Goal: Entertainment & Leisure: Browse casually

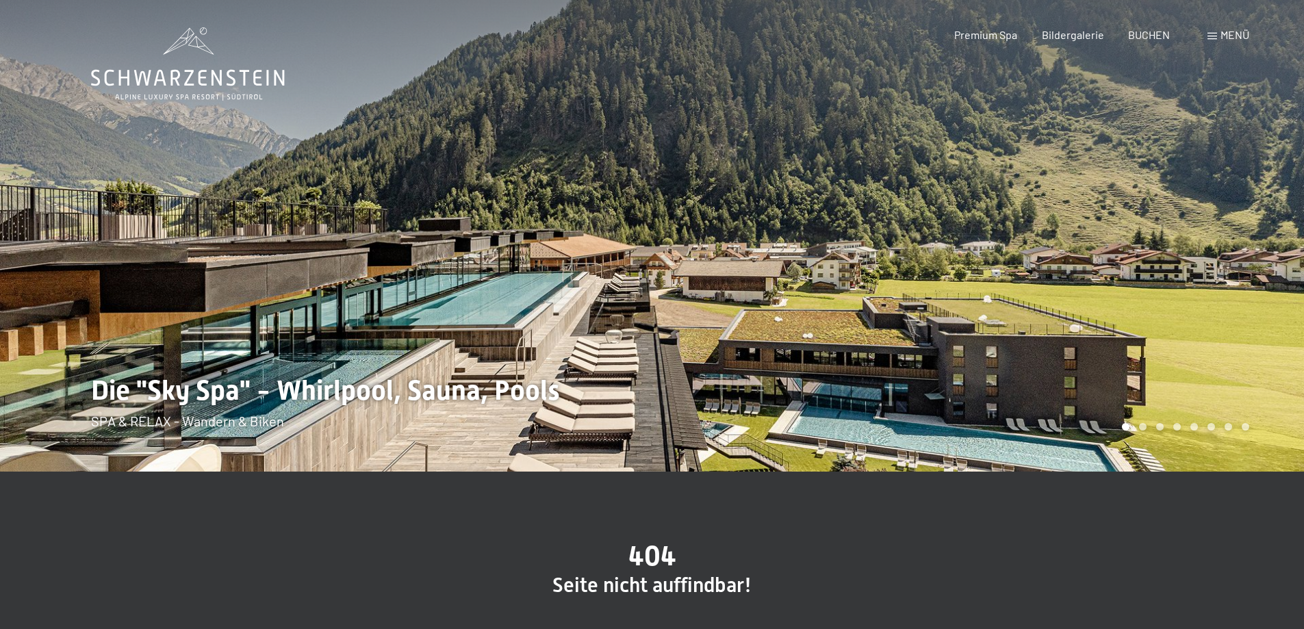
click at [1237, 38] on span "Menü" at bounding box center [1235, 34] width 29 height 13
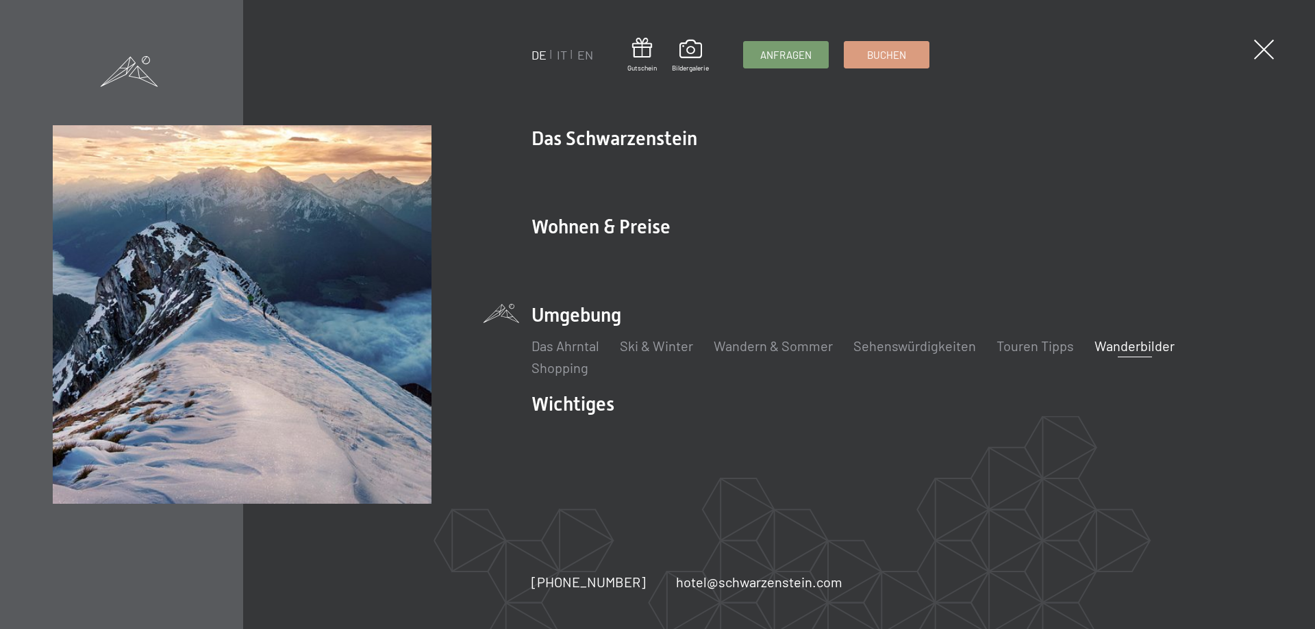
click at [1117, 347] on link "Wanderbilder" at bounding box center [1134, 346] width 80 height 16
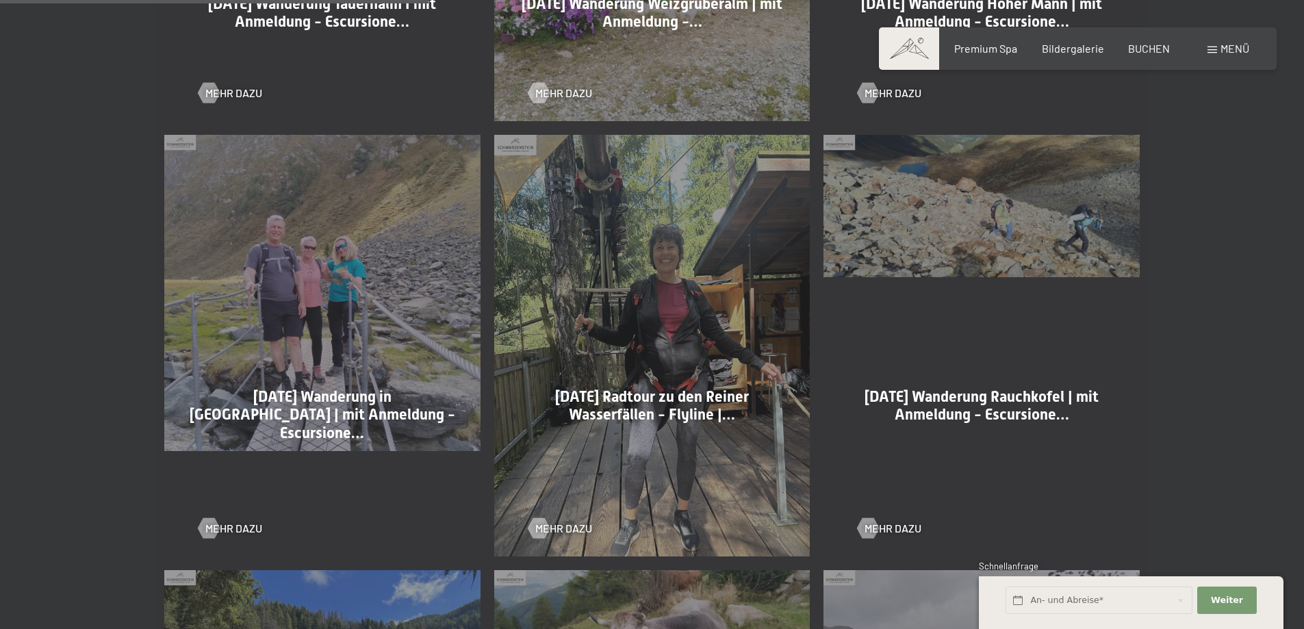
scroll to position [1232, 0]
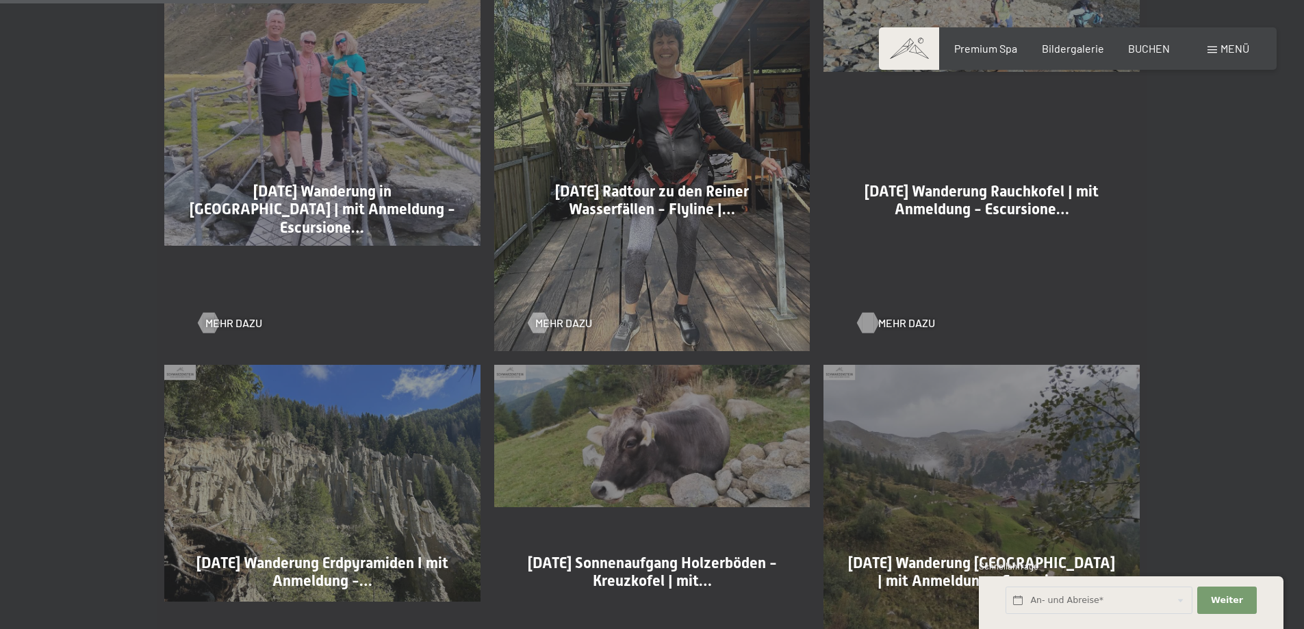
click at [874, 329] on div at bounding box center [869, 322] width 12 height 21
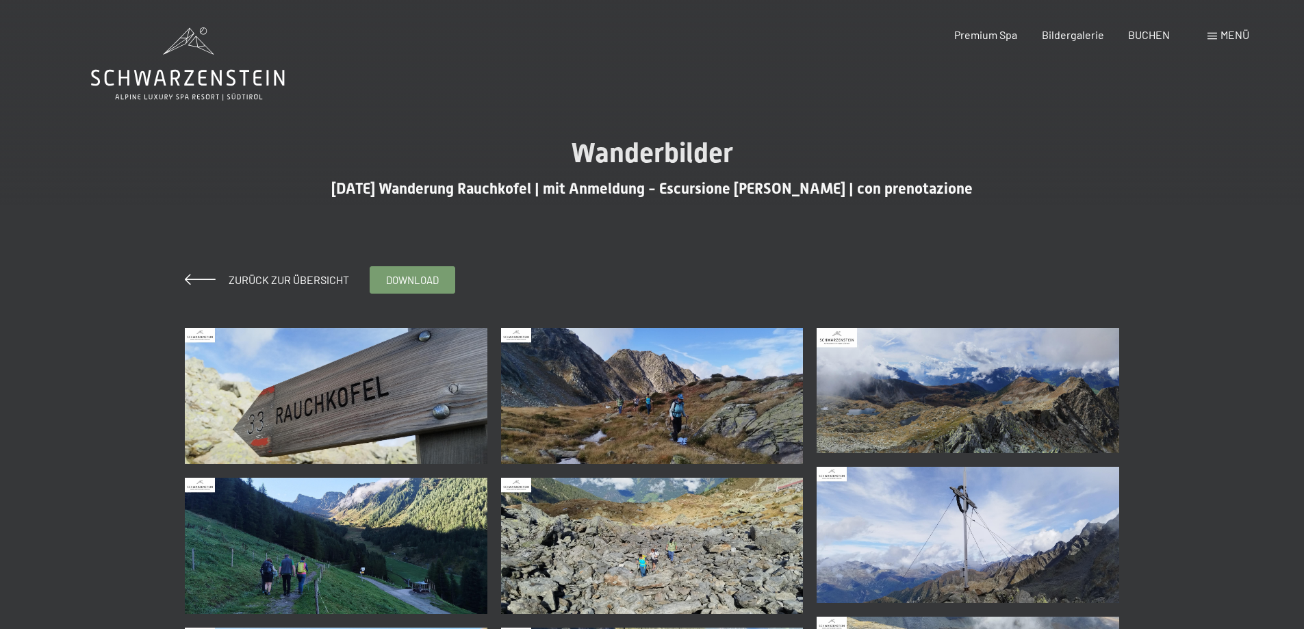
click at [298, 427] on img at bounding box center [336, 396] width 303 height 136
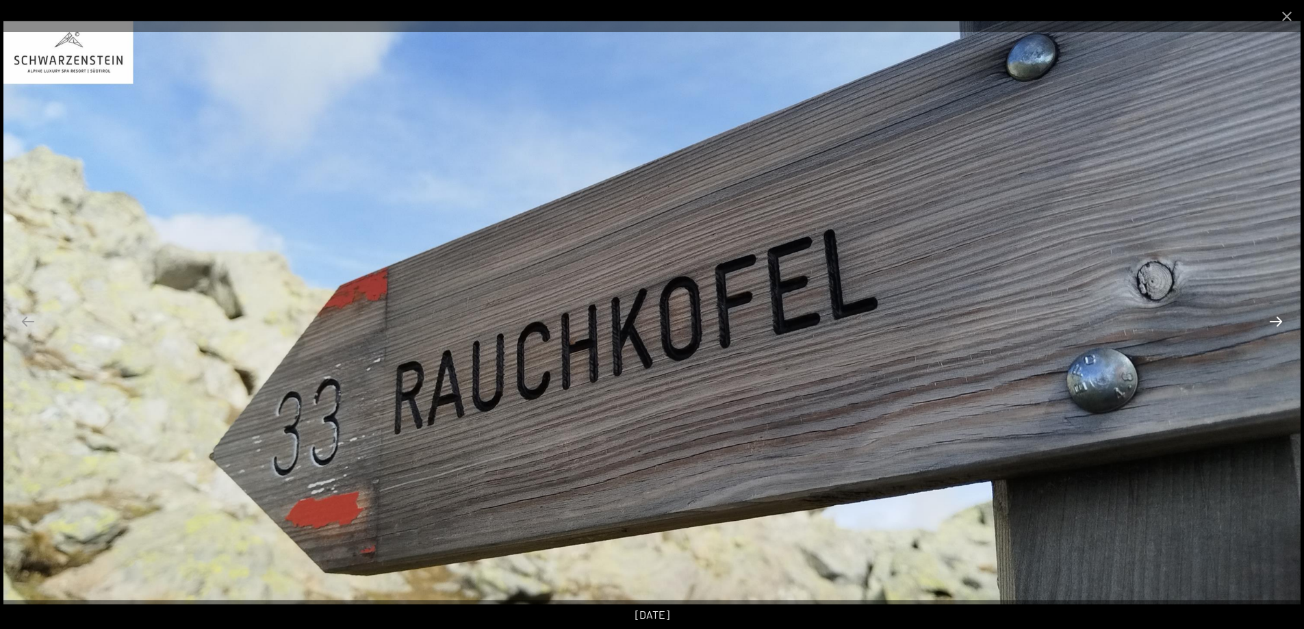
click at [1282, 324] on button "Next slide" at bounding box center [1276, 321] width 29 height 27
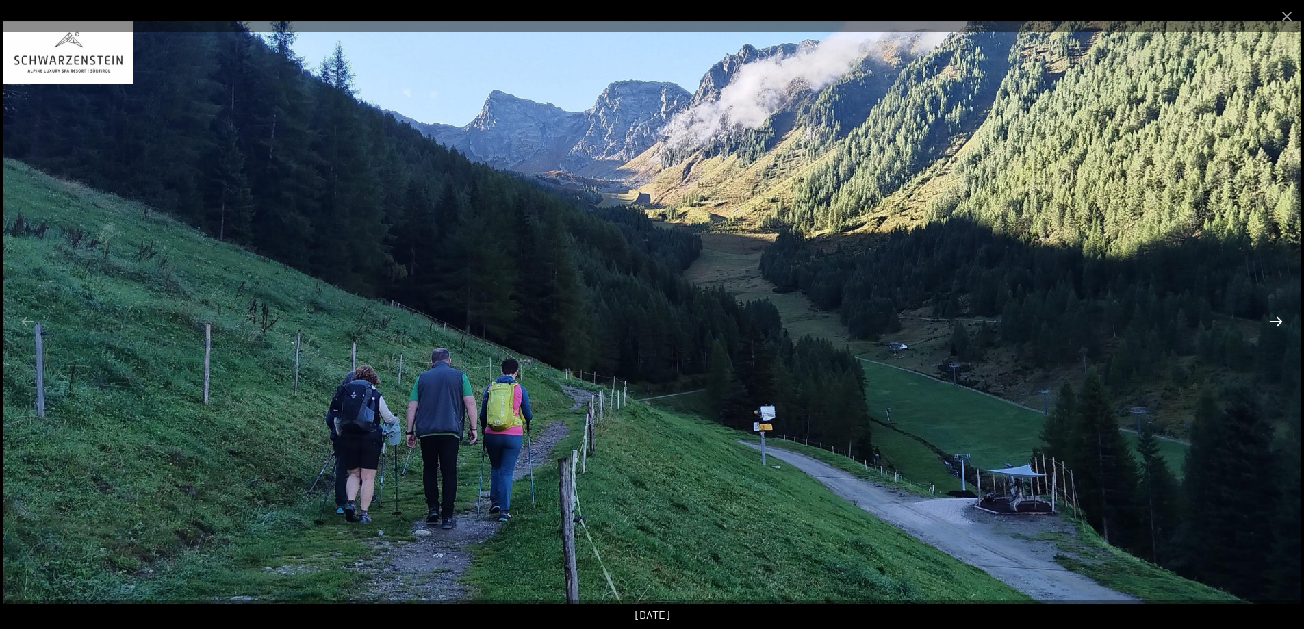
click at [1281, 327] on button "Next slide" at bounding box center [1276, 321] width 29 height 27
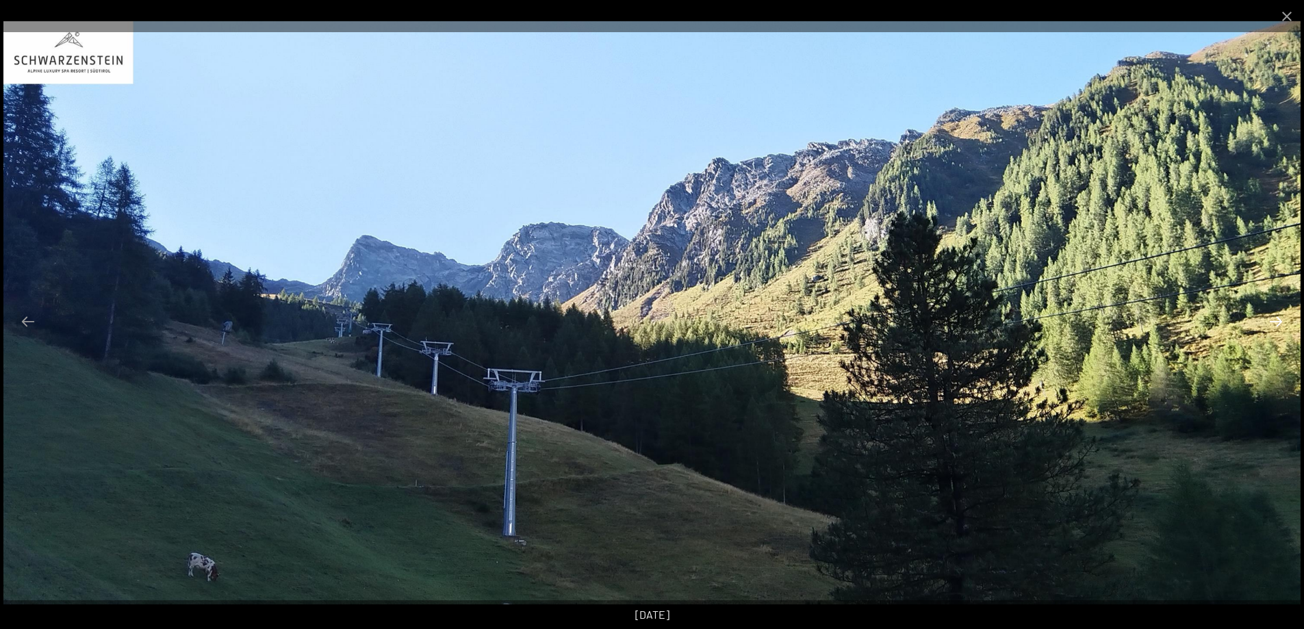
click at [1281, 327] on button "Next slide" at bounding box center [1276, 321] width 29 height 27
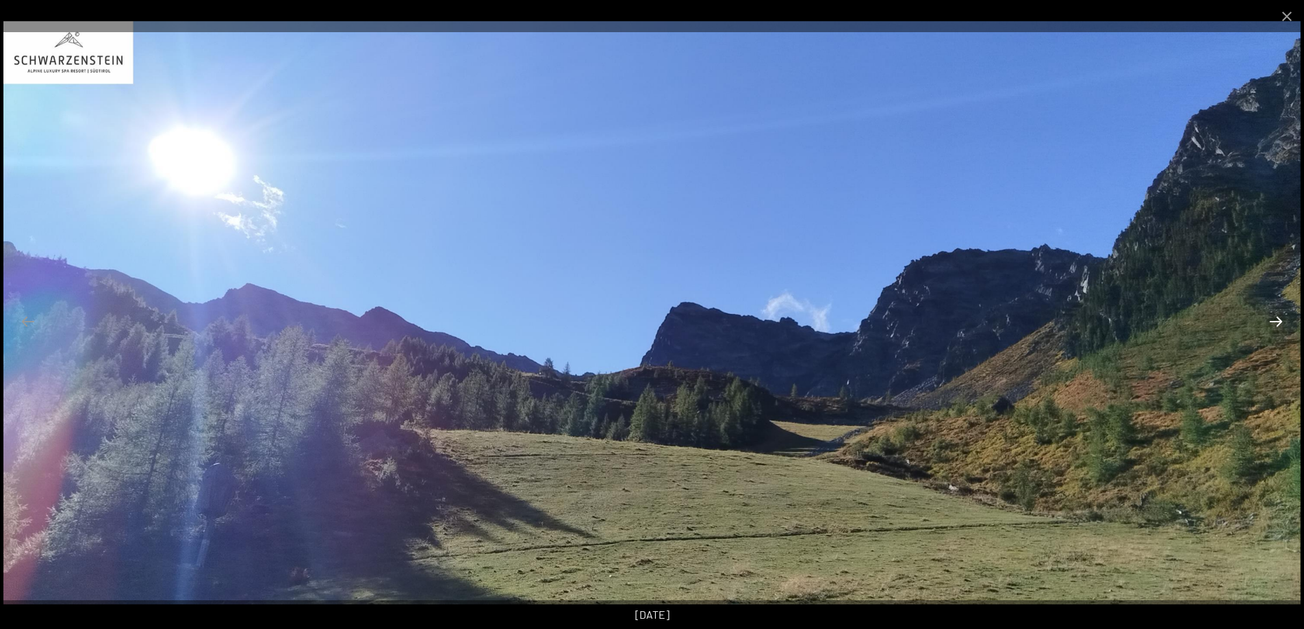
click at [1281, 327] on button "Next slide" at bounding box center [1276, 321] width 29 height 27
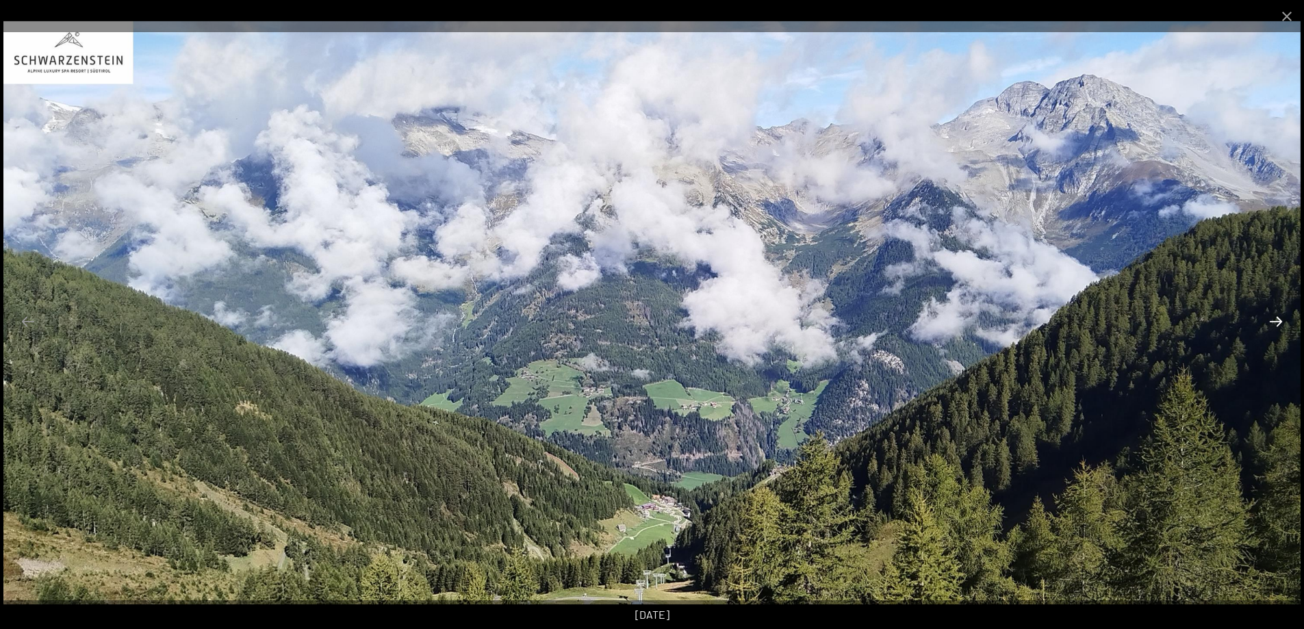
click at [1281, 327] on button "Next slide" at bounding box center [1276, 321] width 29 height 27
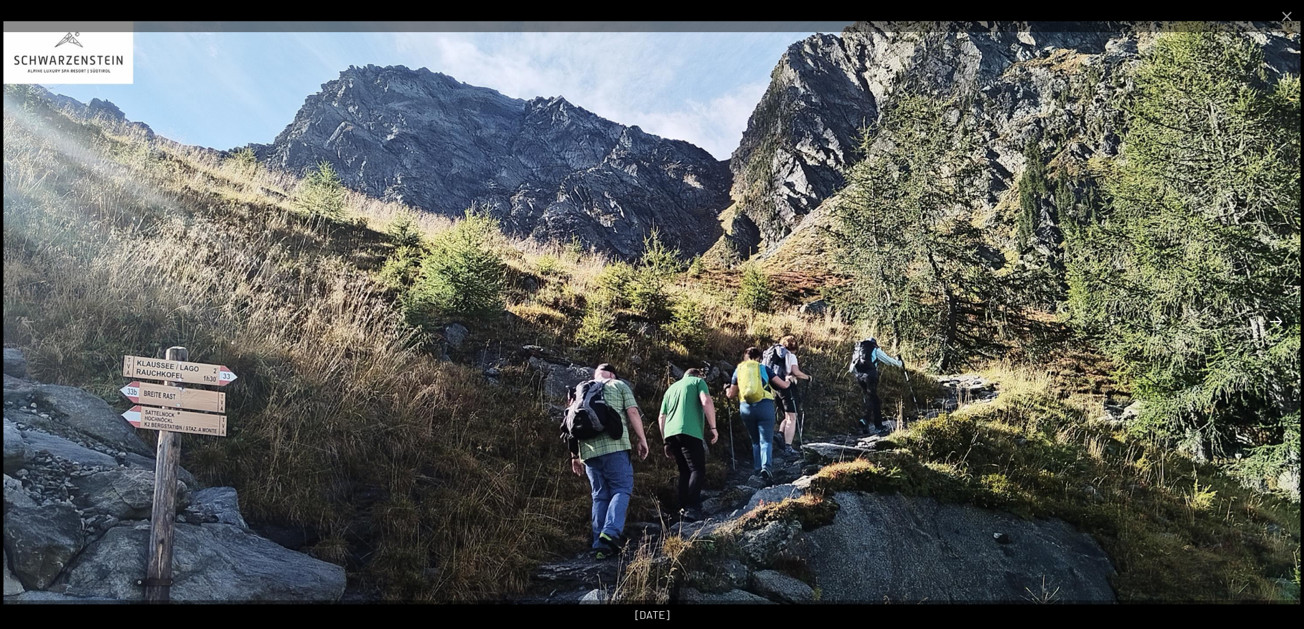
click at [1281, 327] on button "Next slide" at bounding box center [1276, 321] width 29 height 27
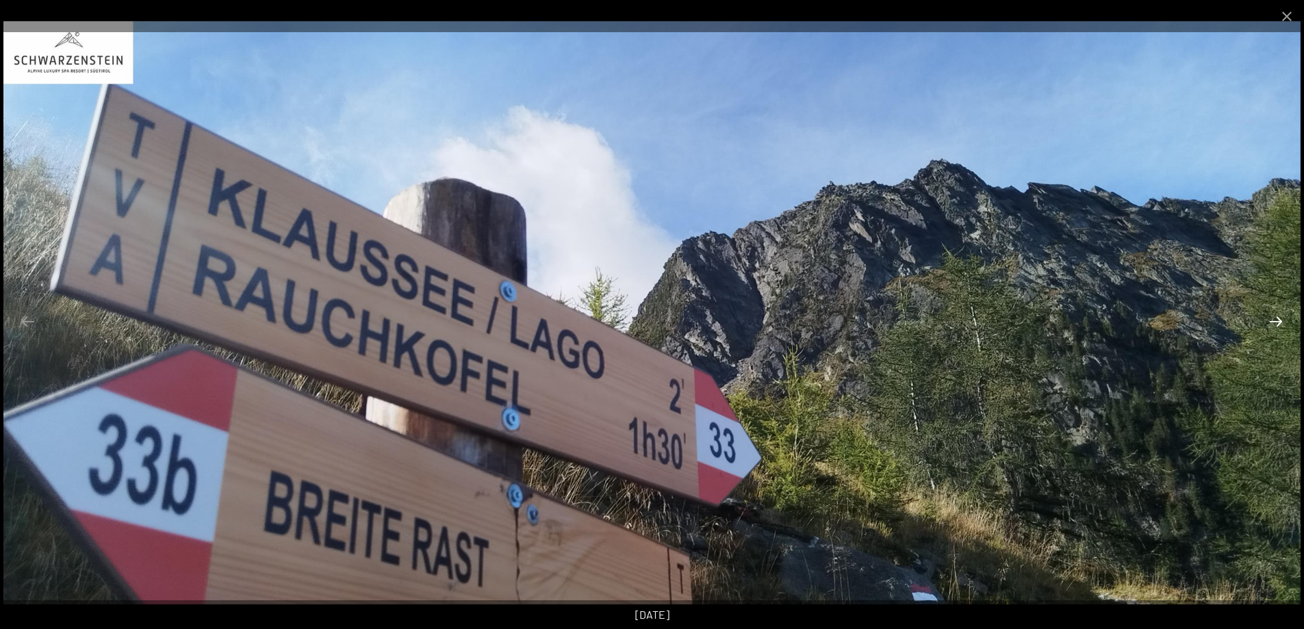
click at [1281, 327] on button "Next slide" at bounding box center [1276, 321] width 29 height 27
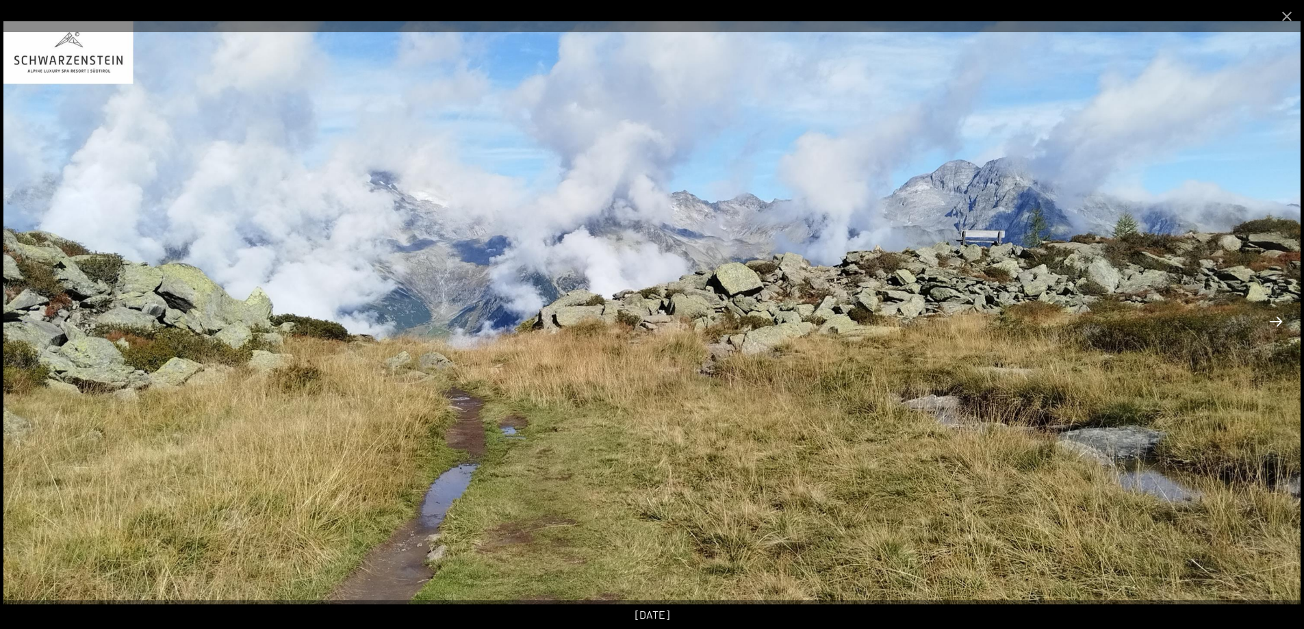
click at [1281, 327] on button "Next slide" at bounding box center [1276, 321] width 29 height 27
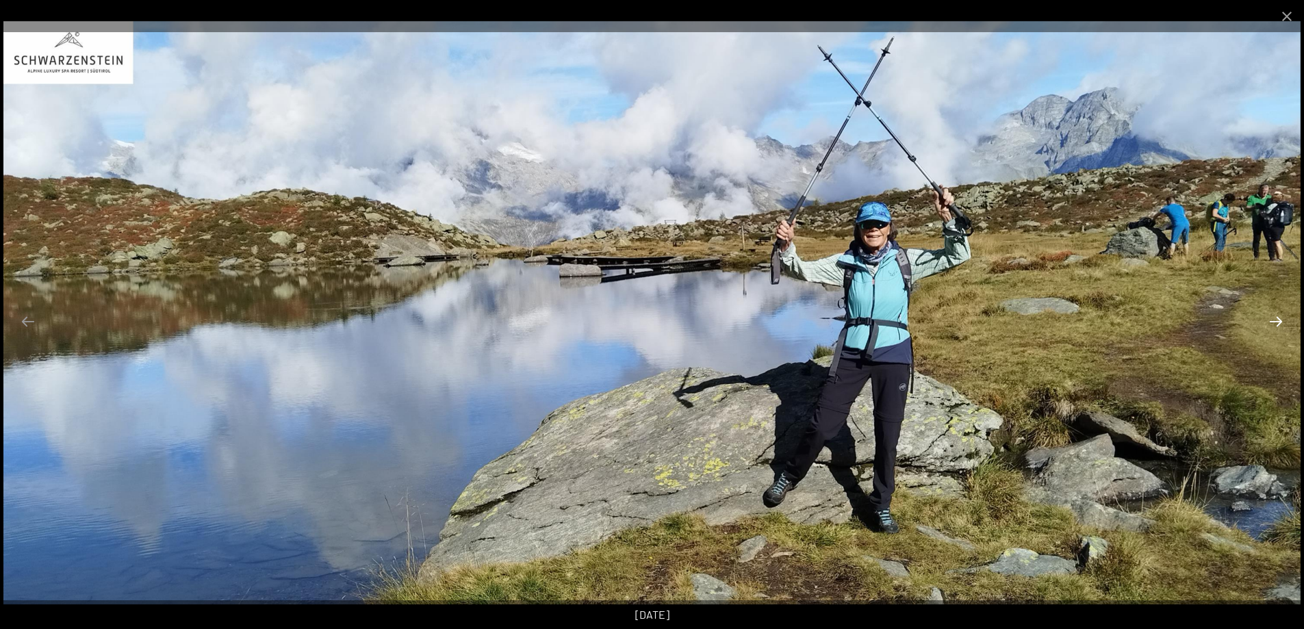
click at [1281, 327] on button "Next slide" at bounding box center [1276, 321] width 29 height 27
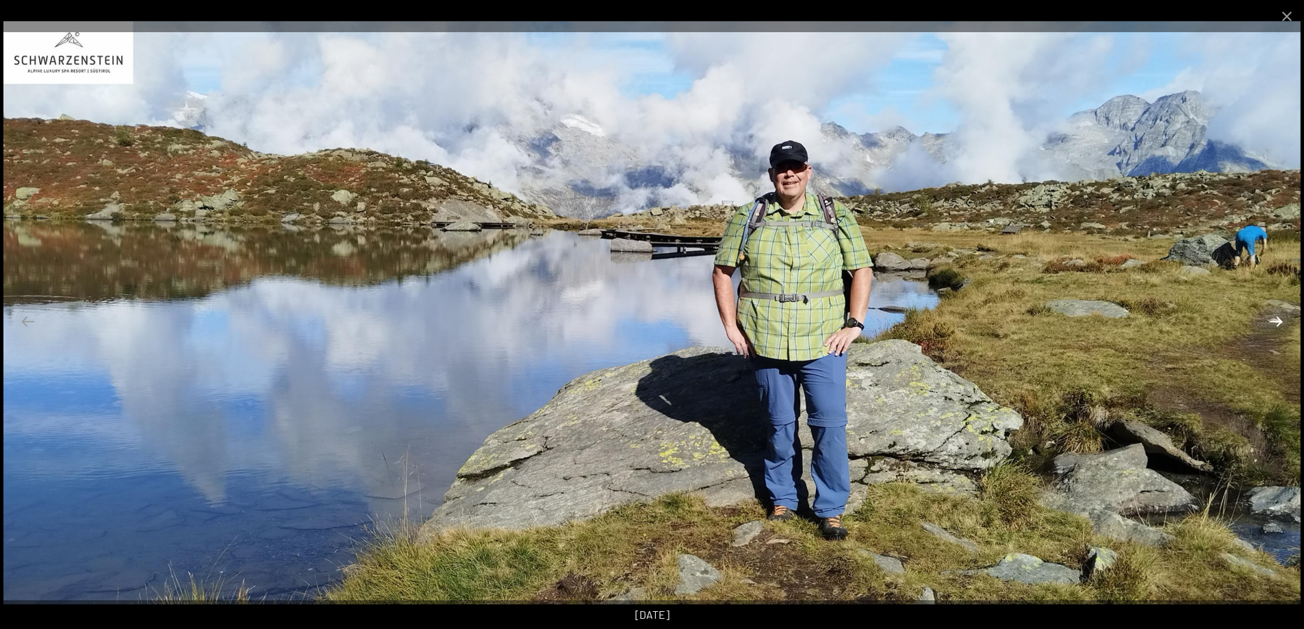
click at [1281, 327] on button "Next slide" at bounding box center [1276, 321] width 29 height 27
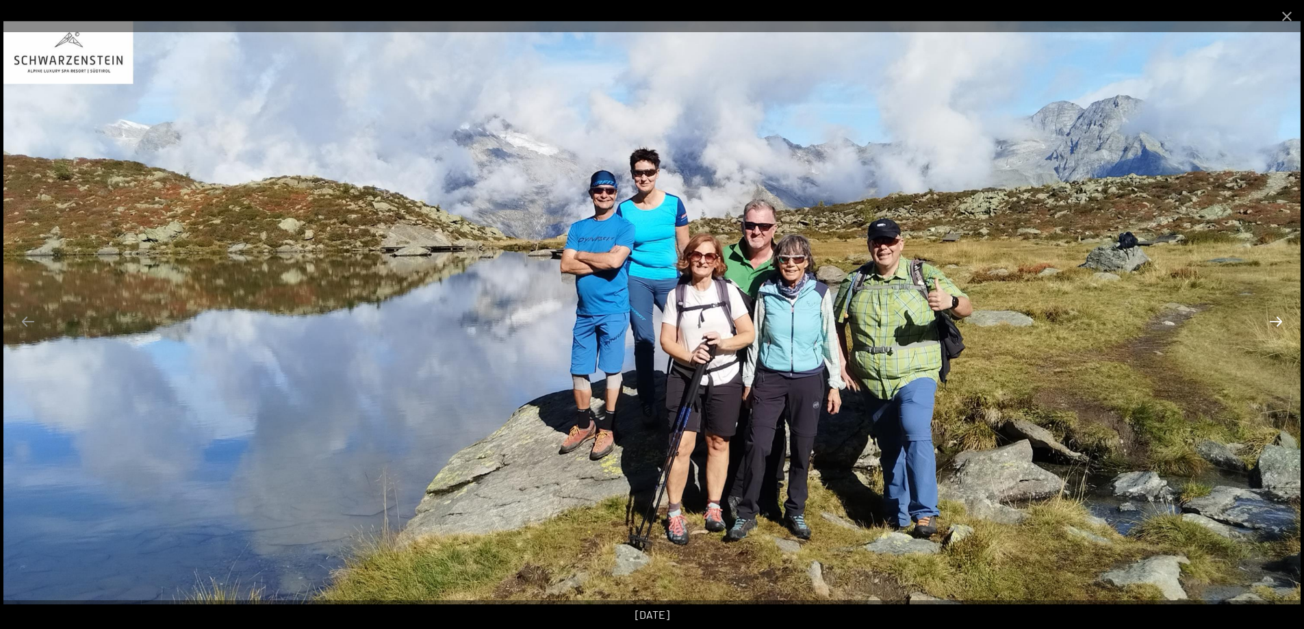
click at [1281, 327] on button "Next slide" at bounding box center [1276, 321] width 29 height 27
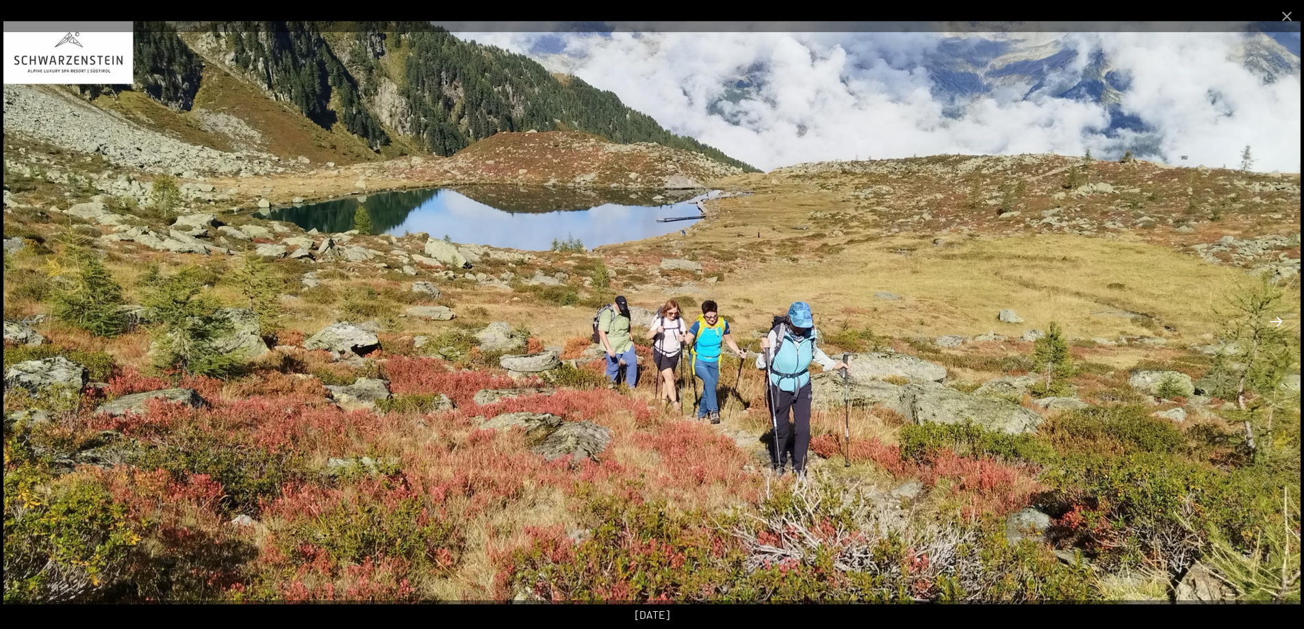
click at [1281, 327] on button "Next slide" at bounding box center [1276, 321] width 29 height 27
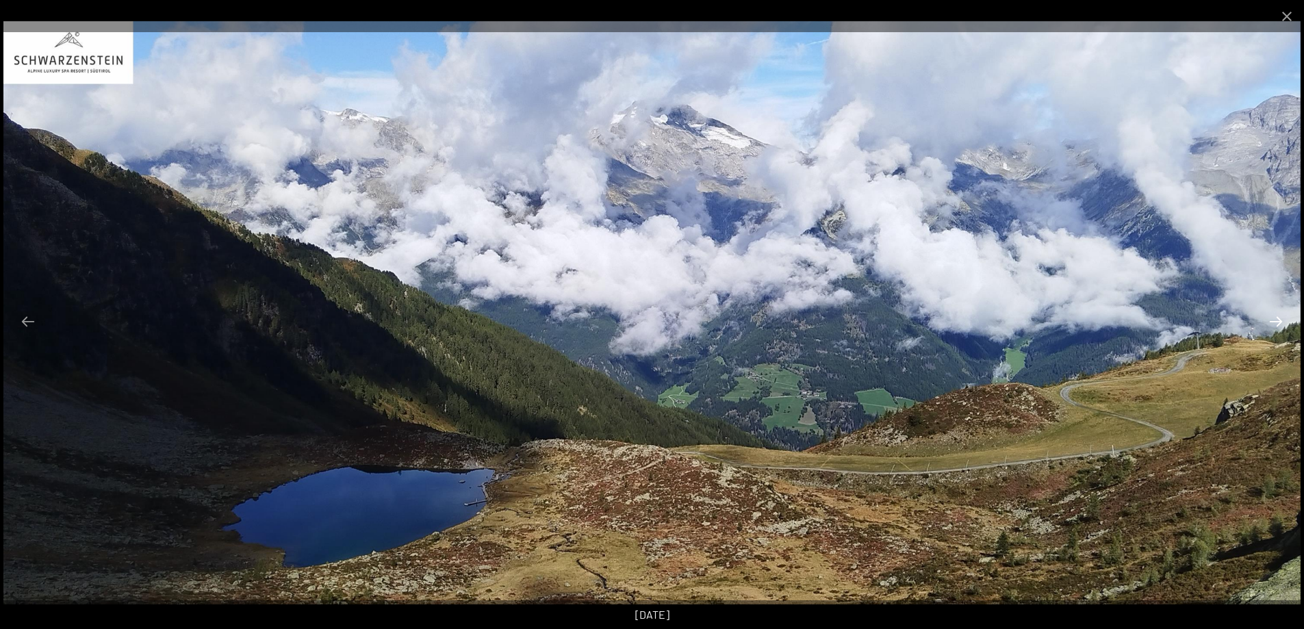
click at [1281, 327] on button "Next slide" at bounding box center [1276, 321] width 29 height 27
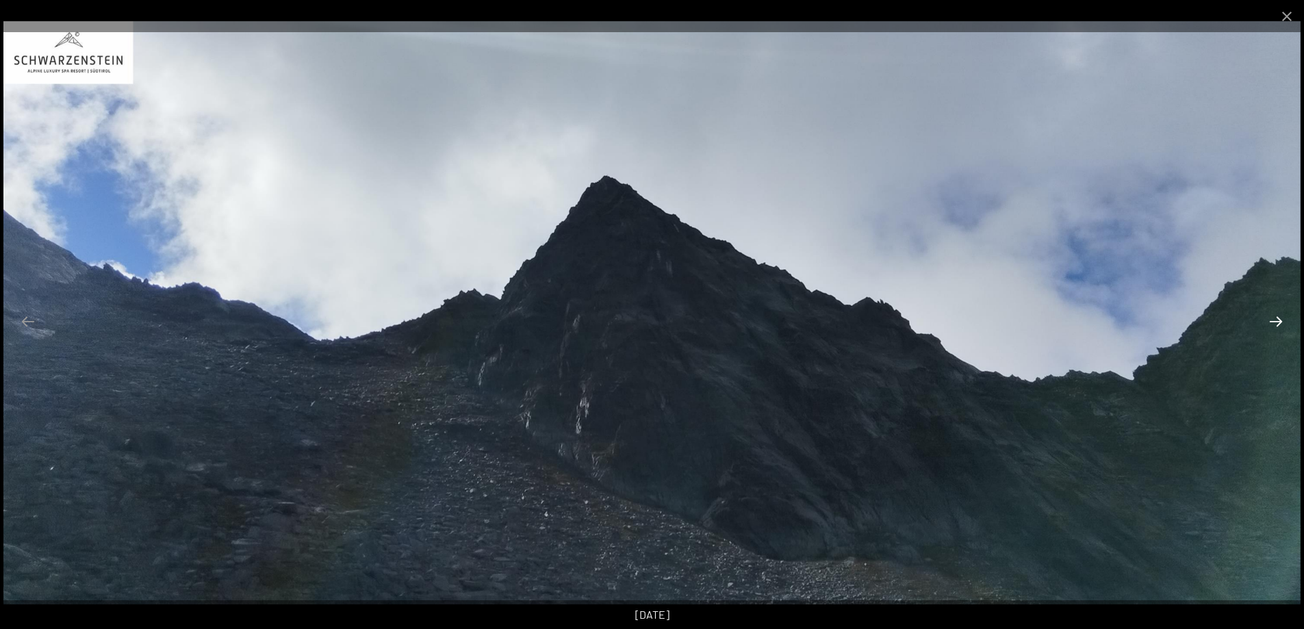
click at [1281, 327] on button "Next slide" at bounding box center [1276, 321] width 29 height 27
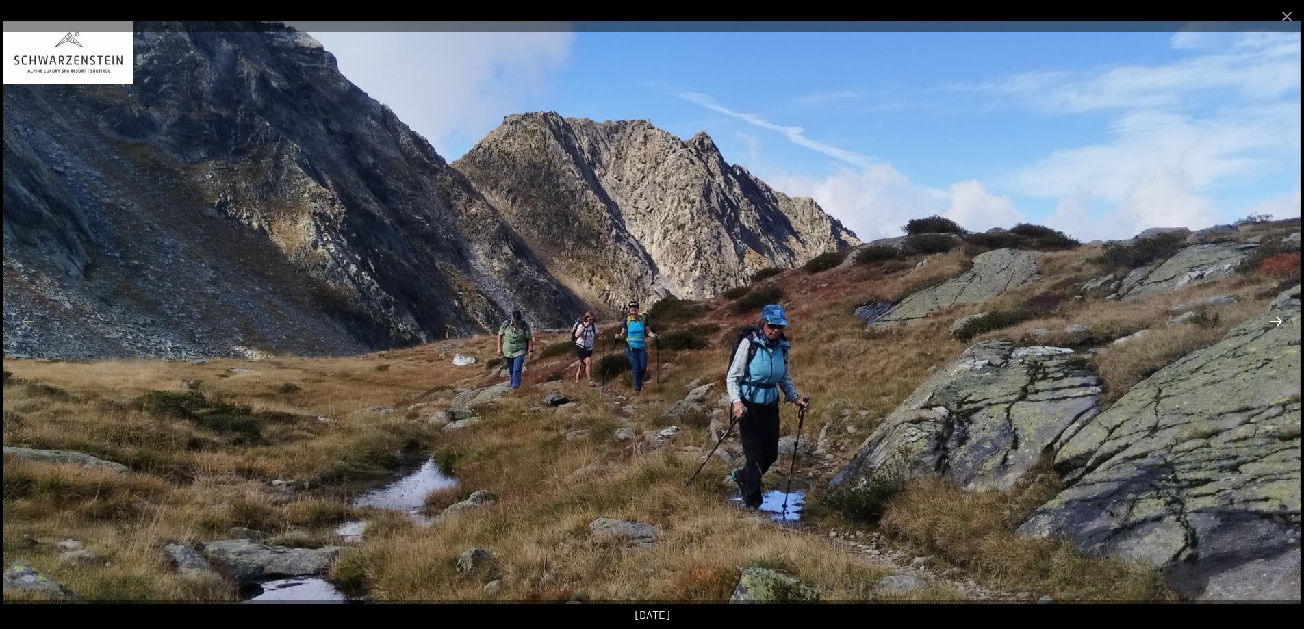
click at [1281, 327] on button "Next slide" at bounding box center [1276, 321] width 29 height 27
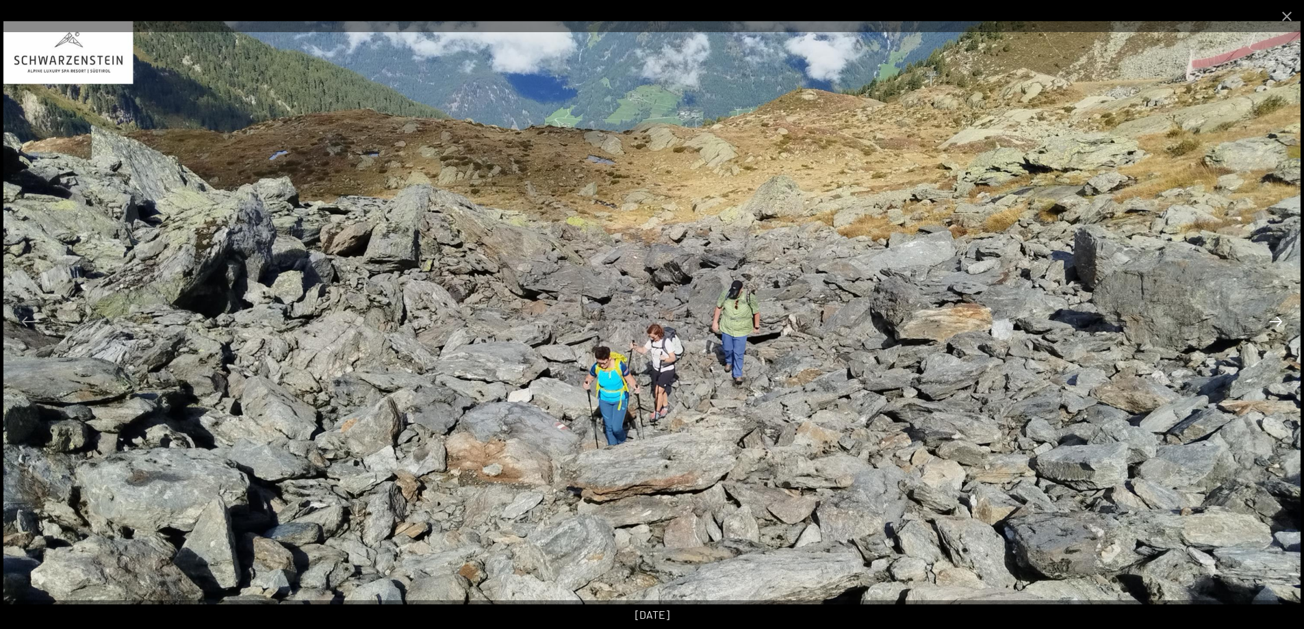
click at [1281, 327] on button "Next slide" at bounding box center [1276, 321] width 29 height 27
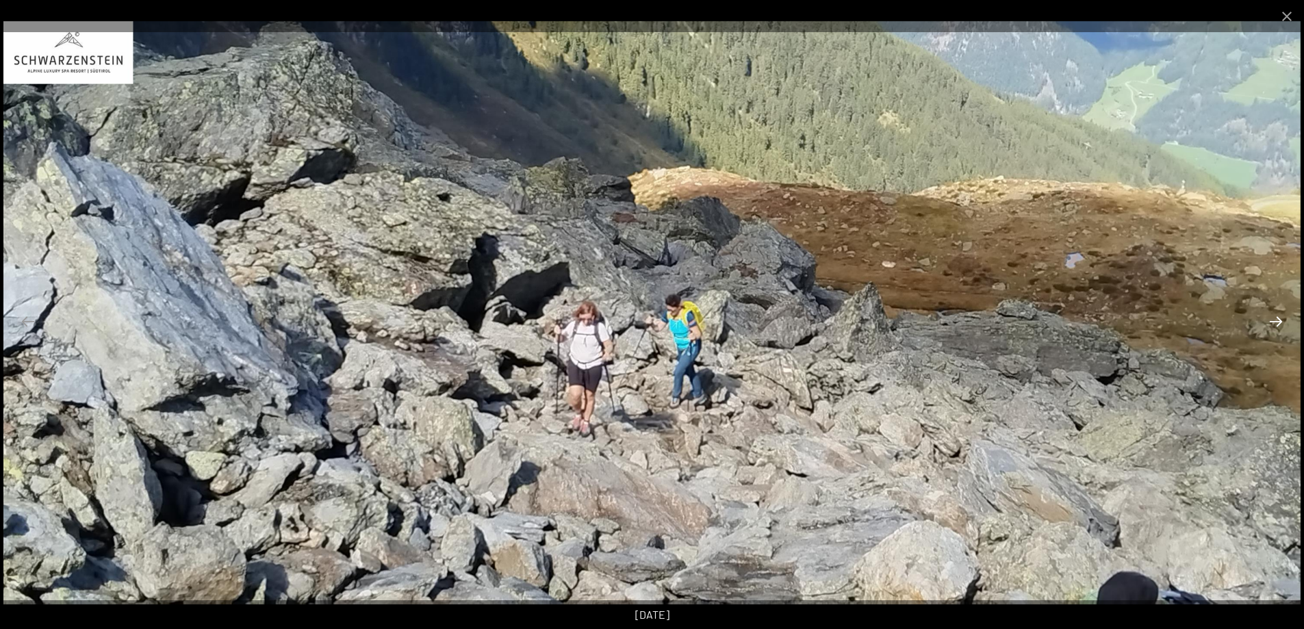
click at [1281, 327] on button "Next slide" at bounding box center [1276, 321] width 29 height 27
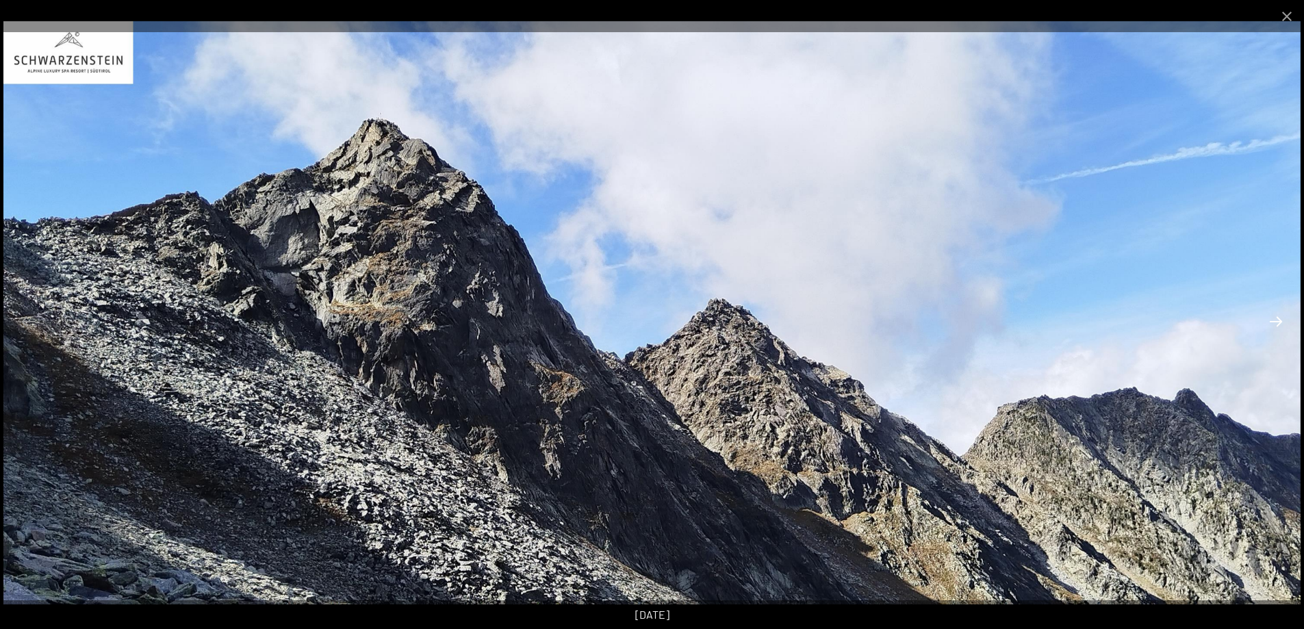
click at [1281, 327] on button "Next slide" at bounding box center [1276, 321] width 29 height 27
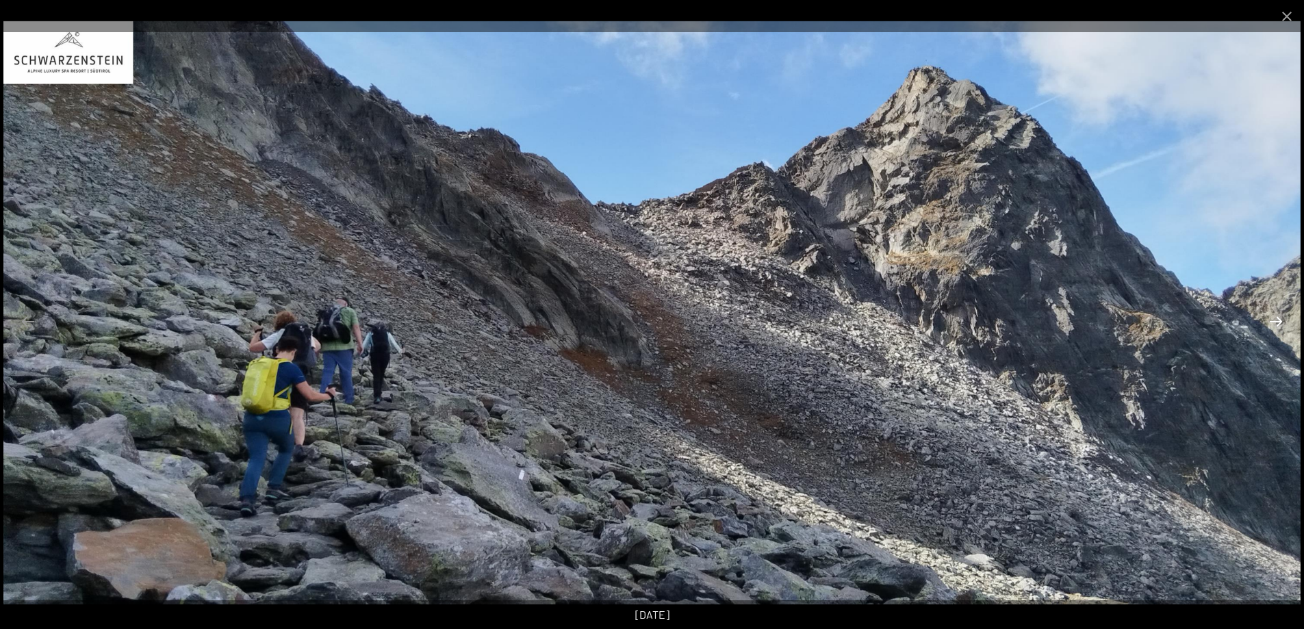
click at [1281, 327] on button "Next slide" at bounding box center [1276, 321] width 29 height 27
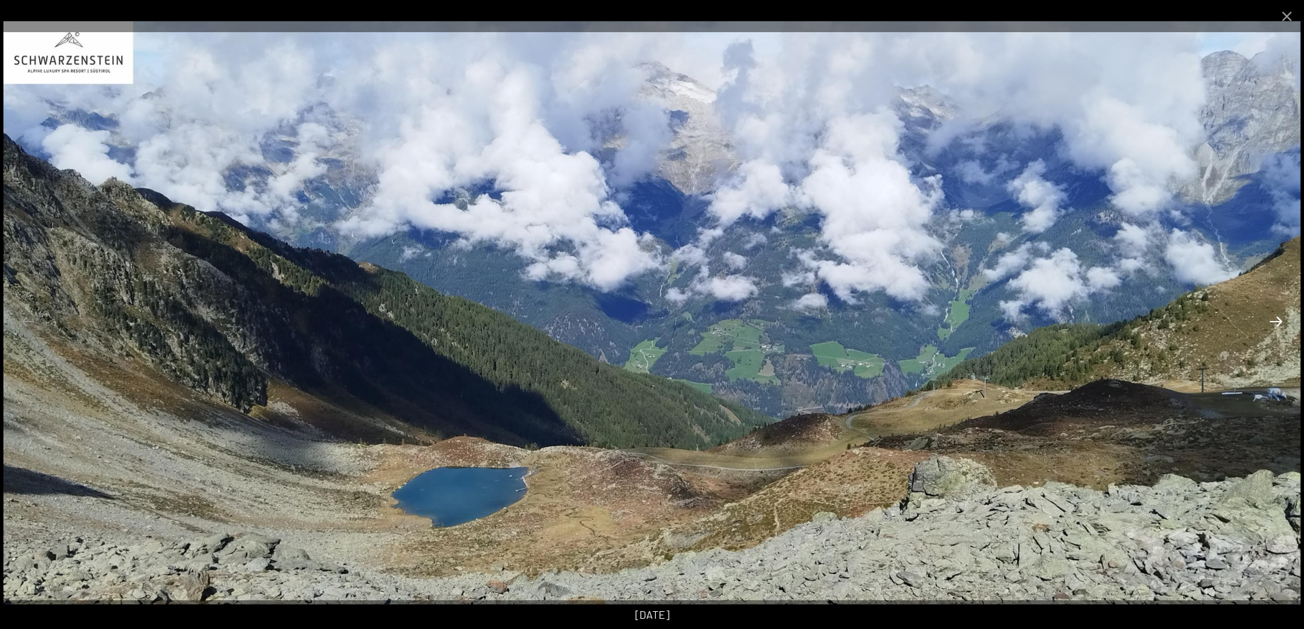
click at [1281, 327] on button "Next slide" at bounding box center [1276, 321] width 29 height 27
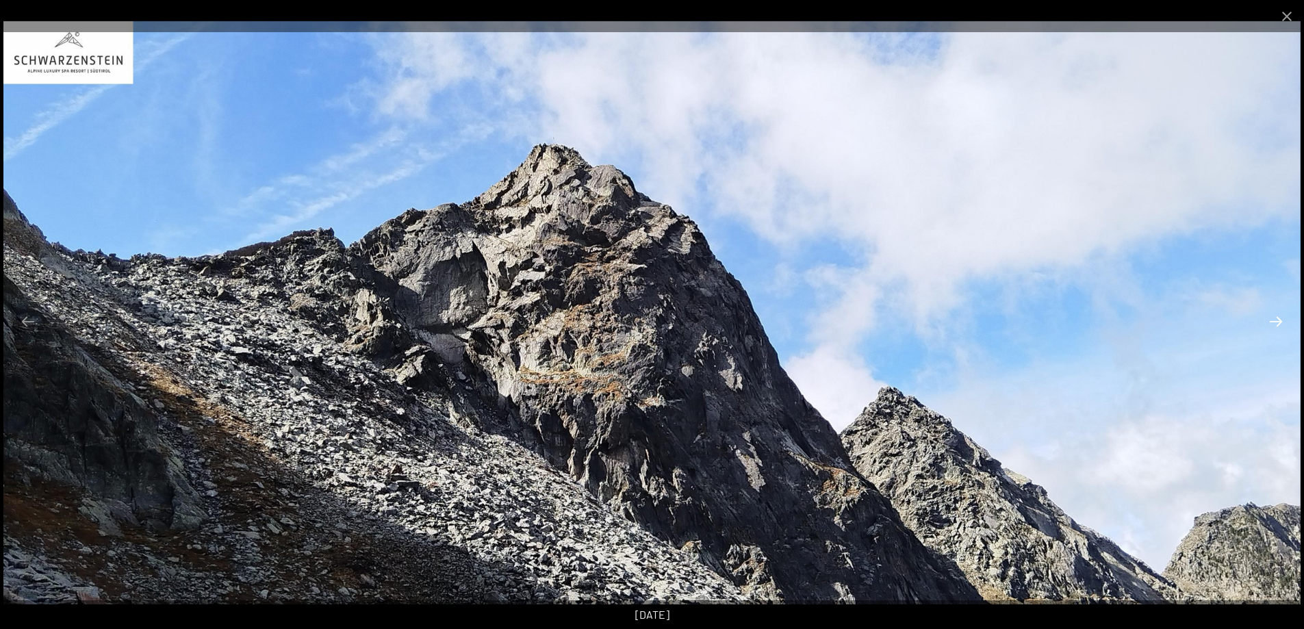
click at [1281, 327] on button "Next slide" at bounding box center [1276, 321] width 29 height 27
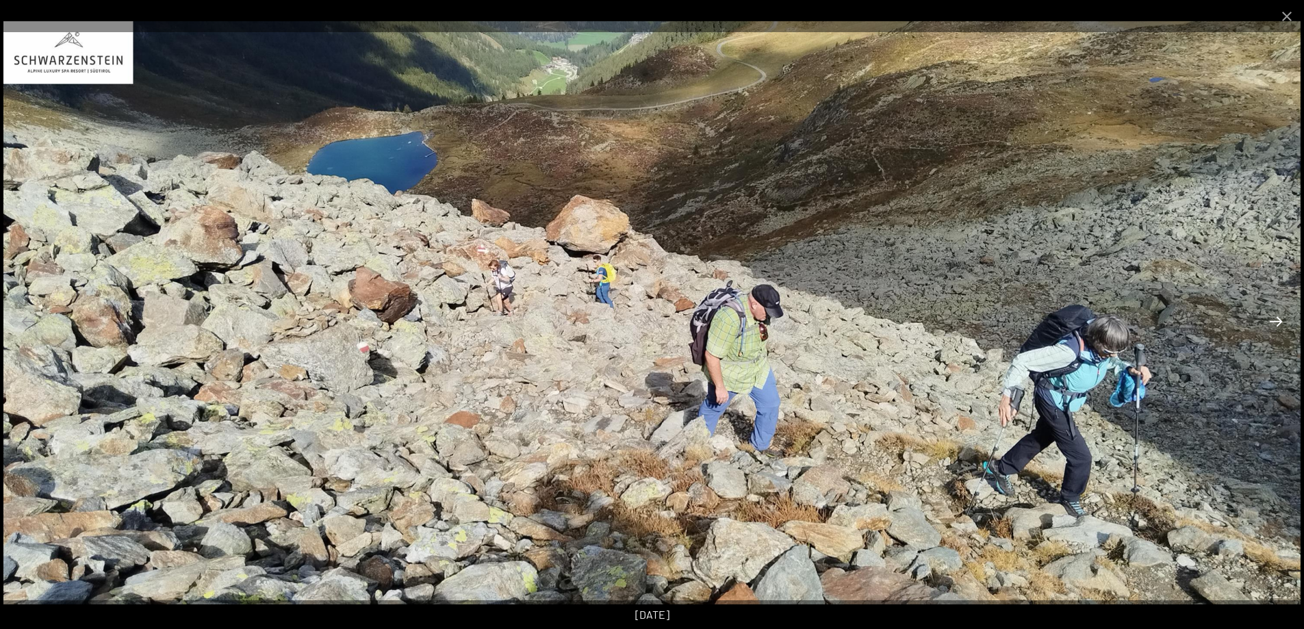
click at [1281, 327] on button "Next slide" at bounding box center [1276, 321] width 29 height 27
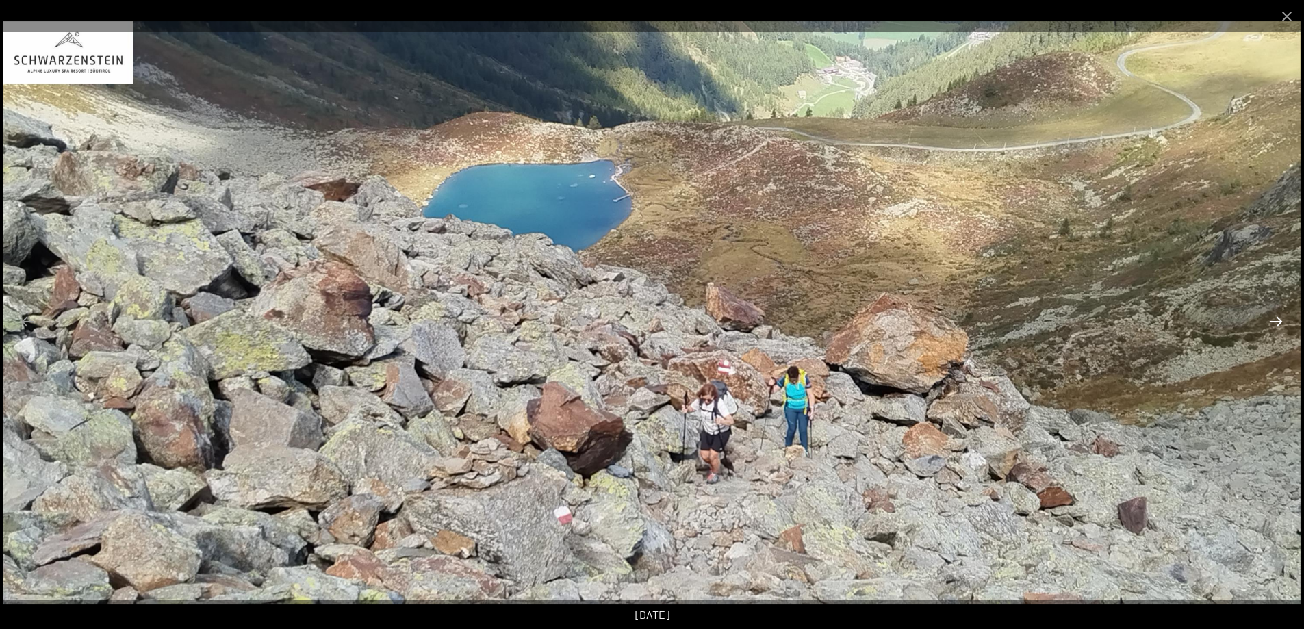
click at [1277, 333] on button "Next slide" at bounding box center [1276, 321] width 29 height 27
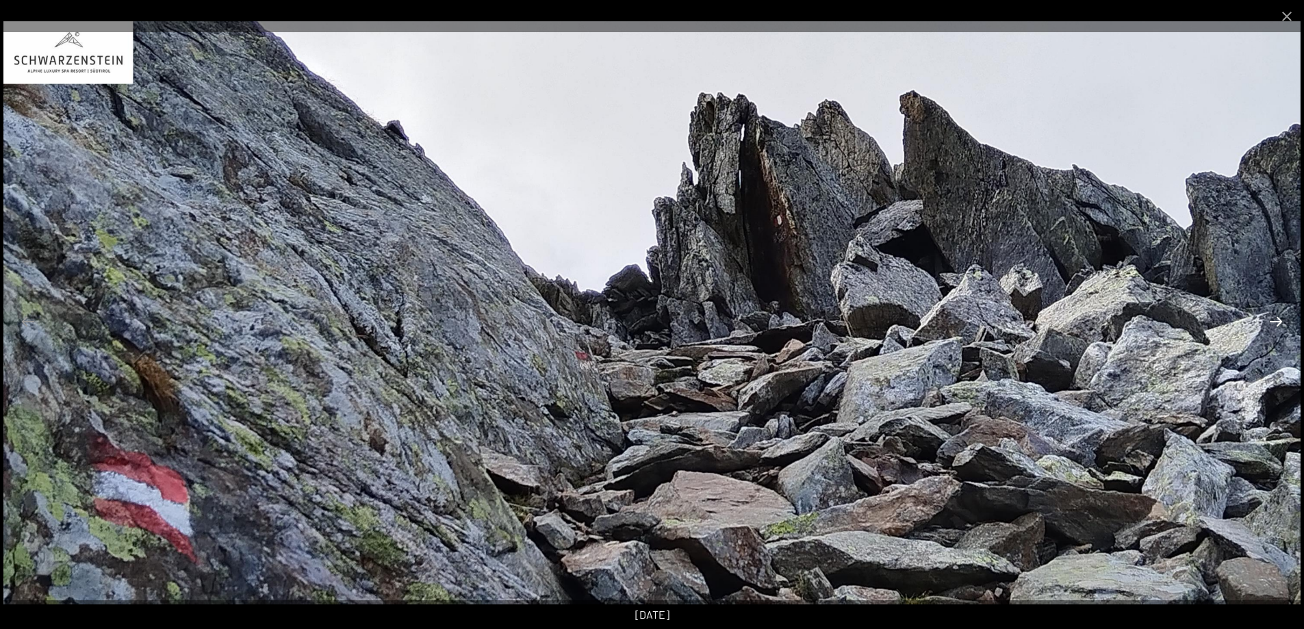
click at [1277, 333] on button "Next slide" at bounding box center [1276, 321] width 29 height 27
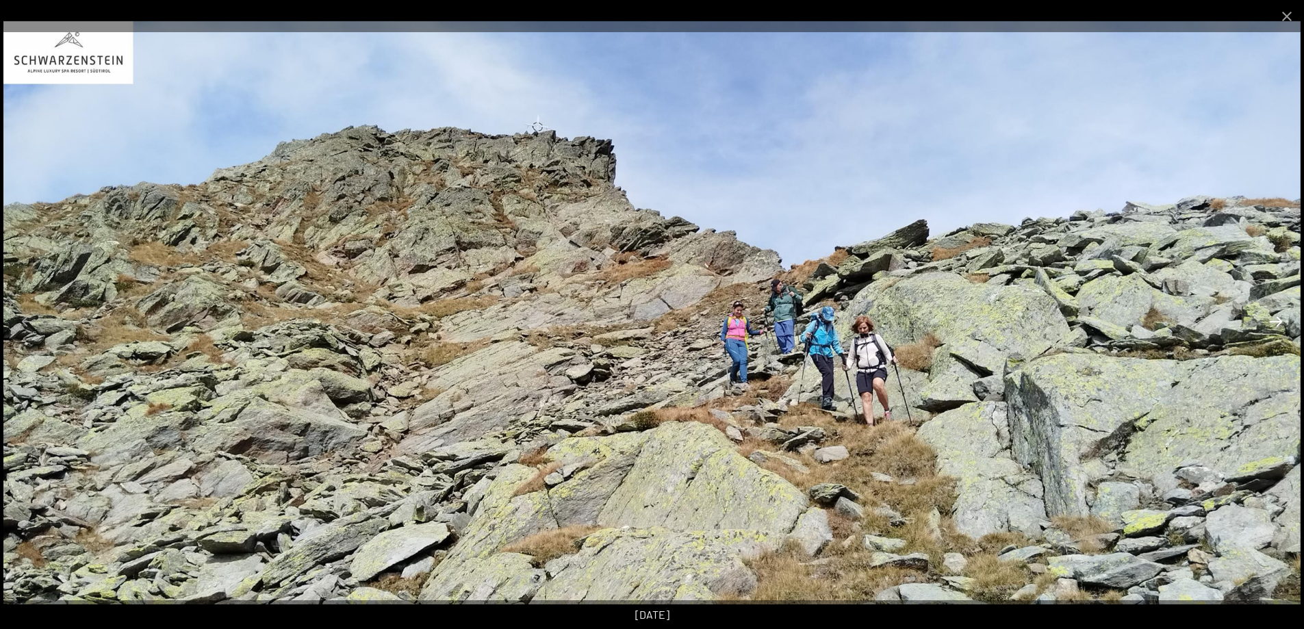
click at [1277, 333] on button "Next slide" at bounding box center [1276, 321] width 29 height 27
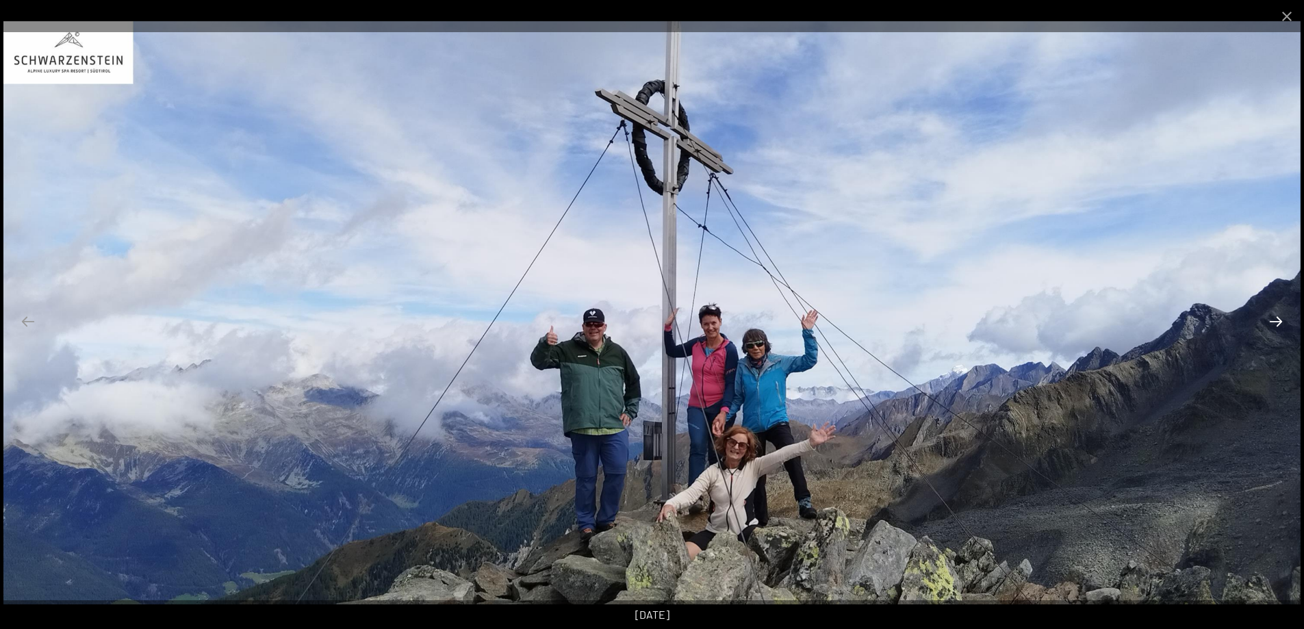
click at [1277, 320] on button "Next slide" at bounding box center [1276, 321] width 29 height 27
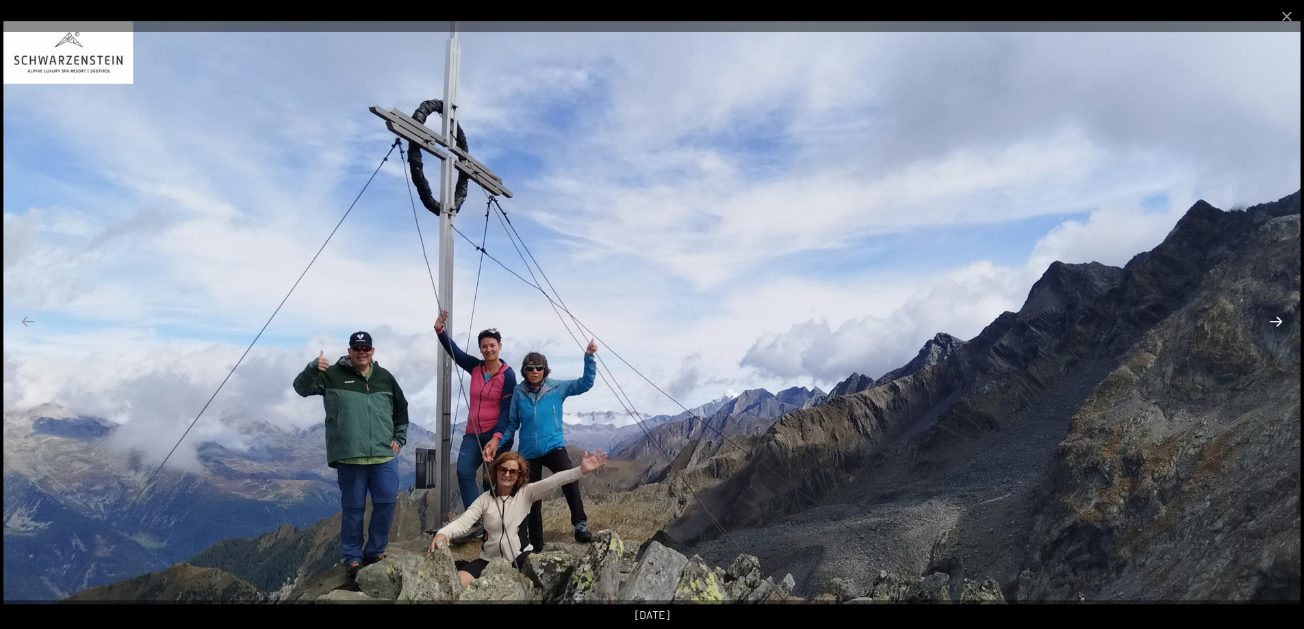
click at [1277, 320] on button "Next slide" at bounding box center [1276, 321] width 29 height 27
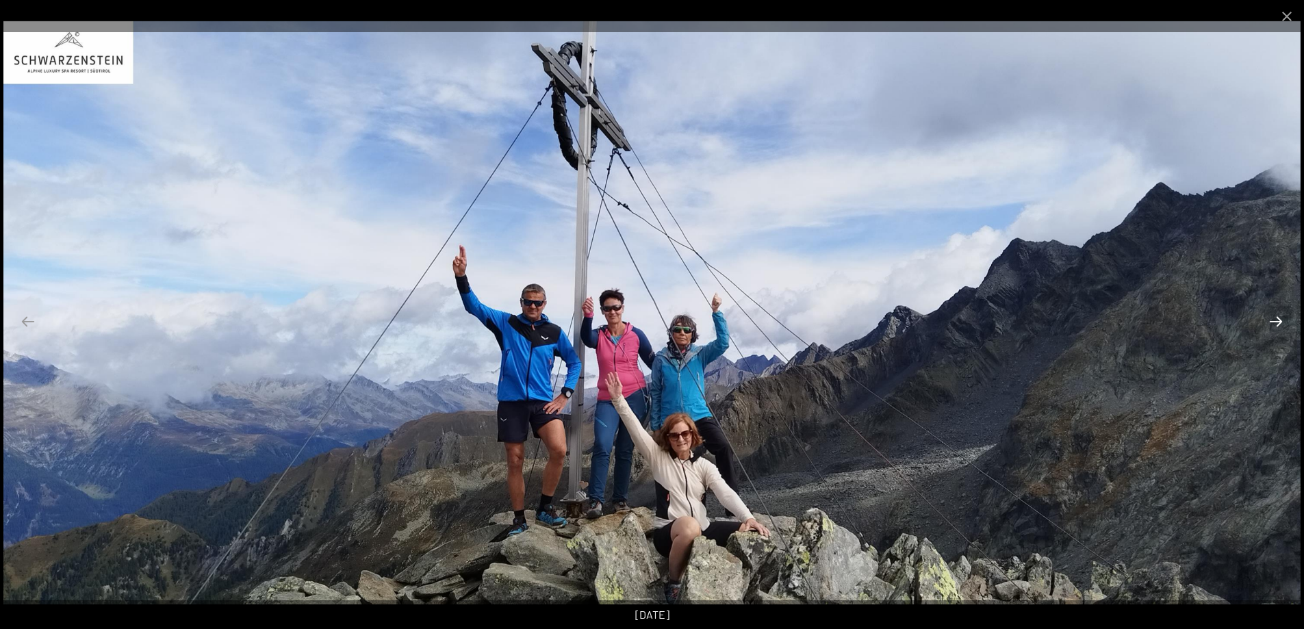
click at [1277, 320] on button "Next slide" at bounding box center [1276, 321] width 29 height 27
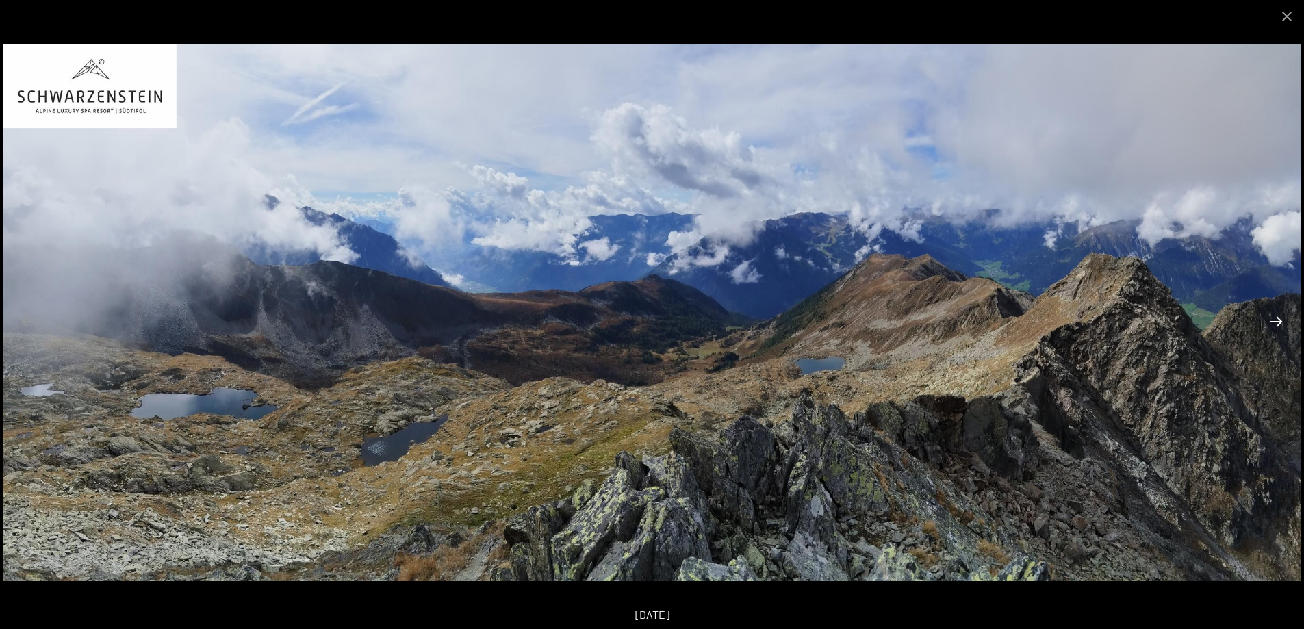
click at [1277, 320] on button "Next slide" at bounding box center [1276, 321] width 29 height 27
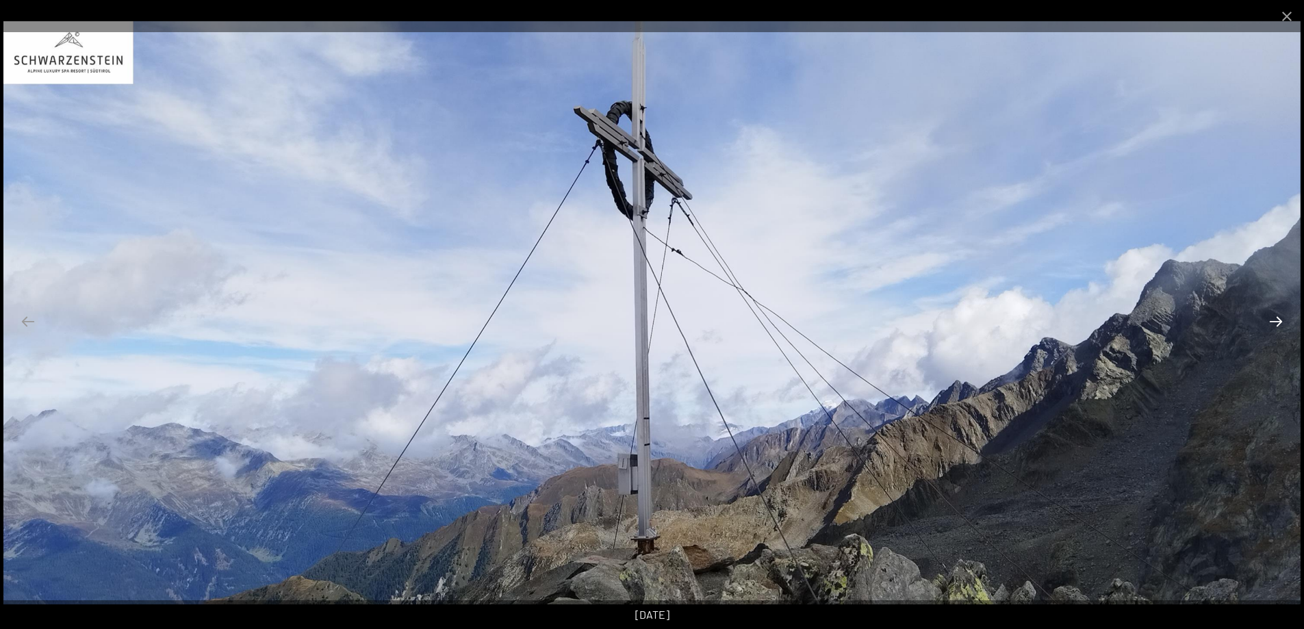
click at [1277, 320] on button "Next slide" at bounding box center [1276, 321] width 29 height 27
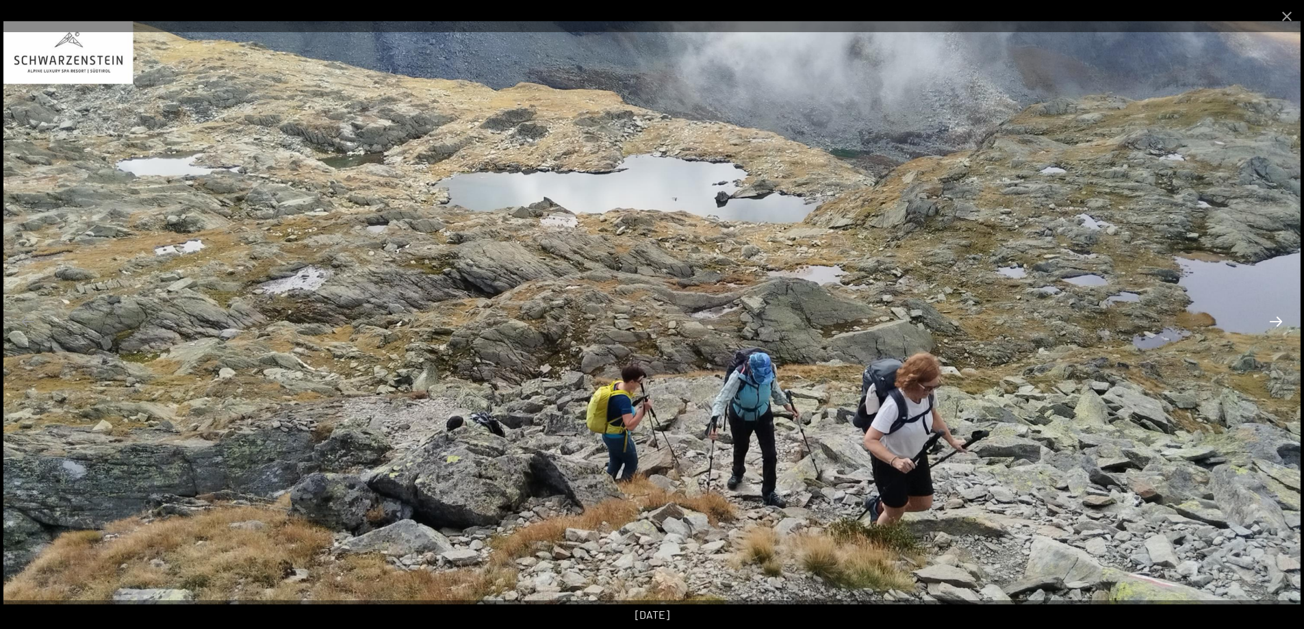
click at [1277, 320] on button "Next slide" at bounding box center [1276, 321] width 29 height 27
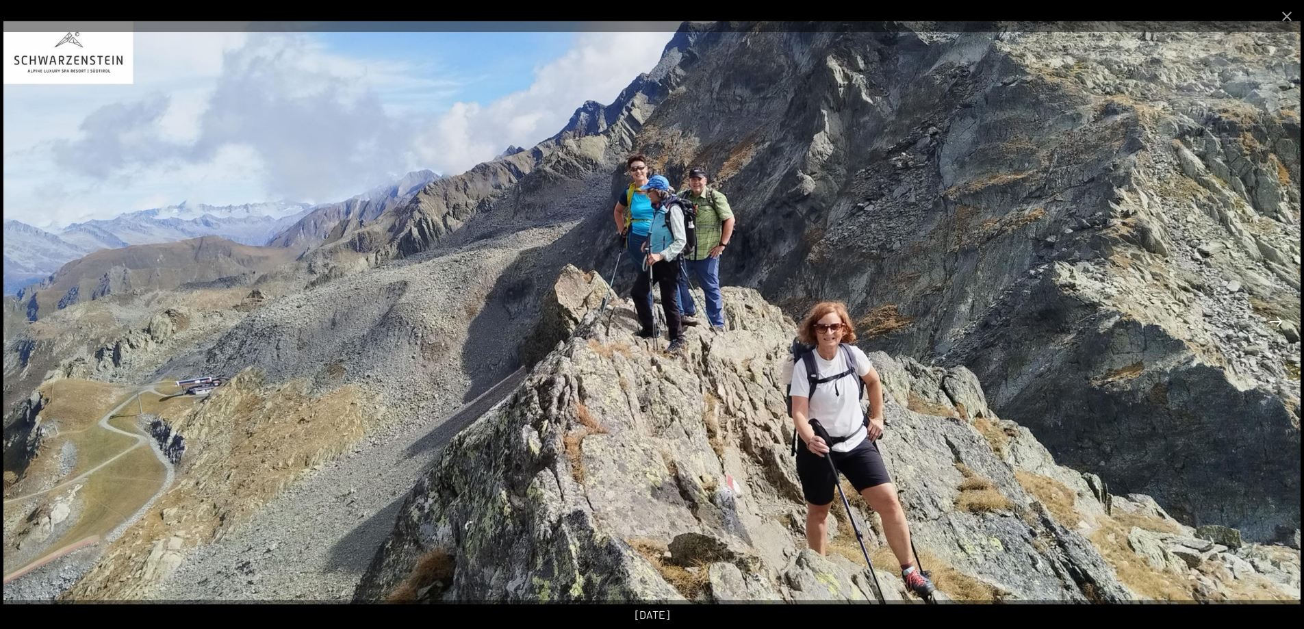
click at [1277, 320] on button "Next slide" at bounding box center [1276, 321] width 29 height 27
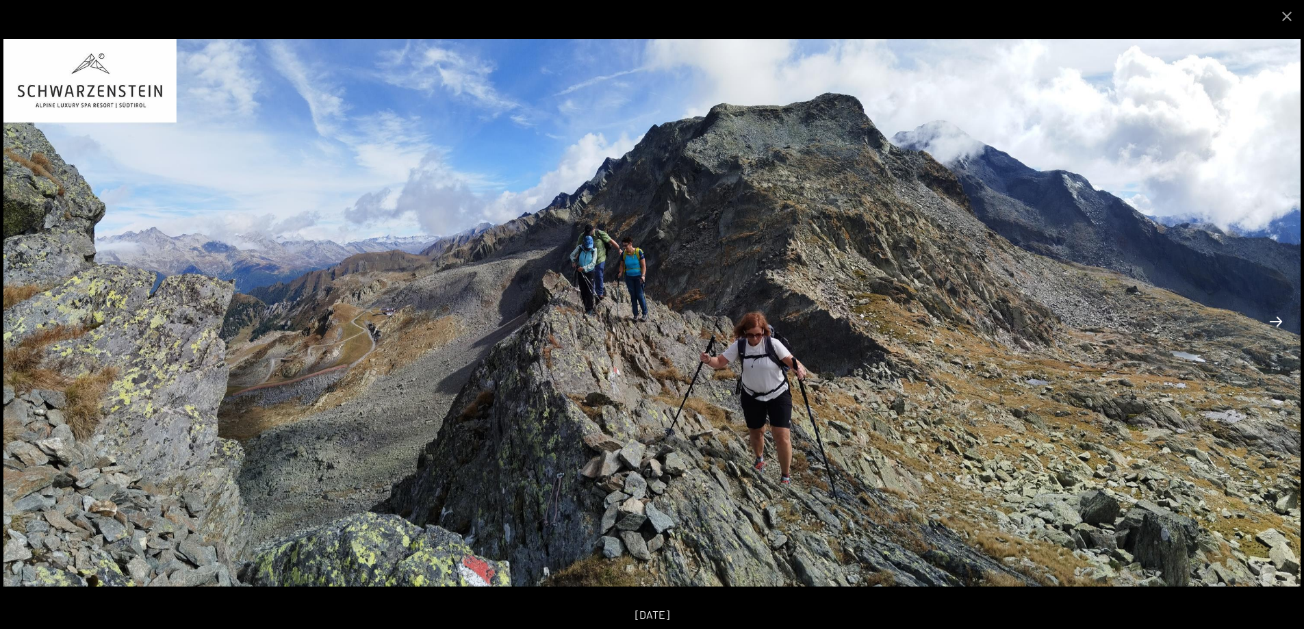
click at [1277, 320] on button "Next slide" at bounding box center [1276, 321] width 29 height 27
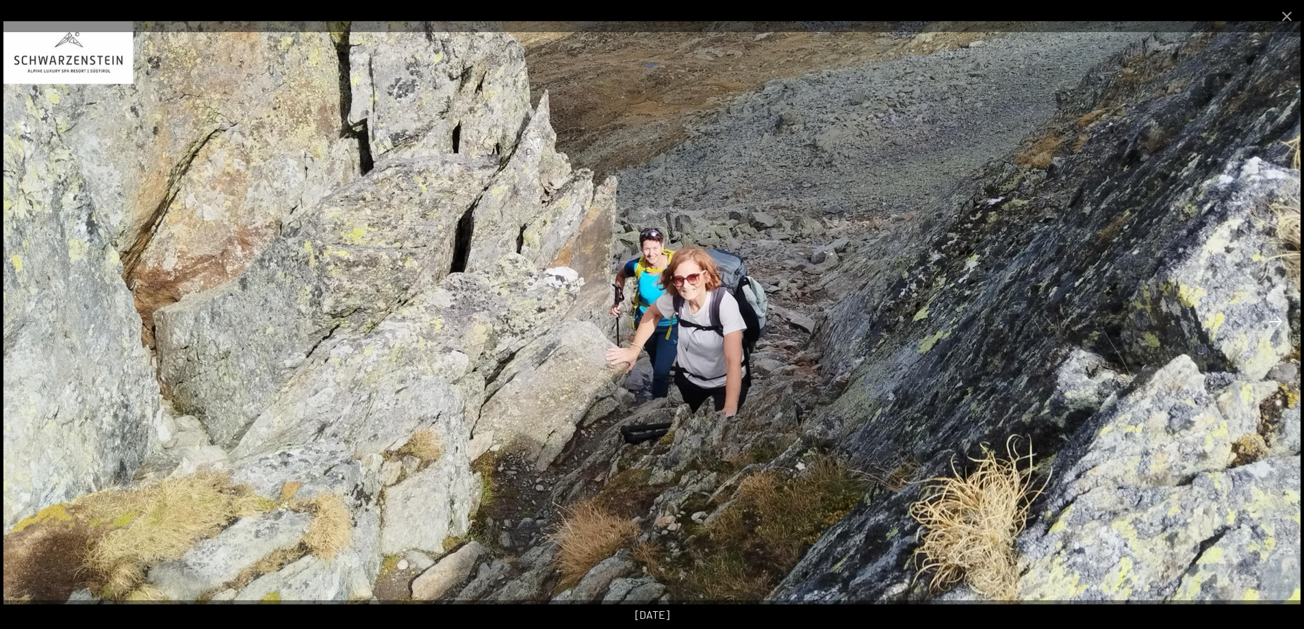
click at [1277, 320] on button "Next slide" at bounding box center [1276, 321] width 29 height 27
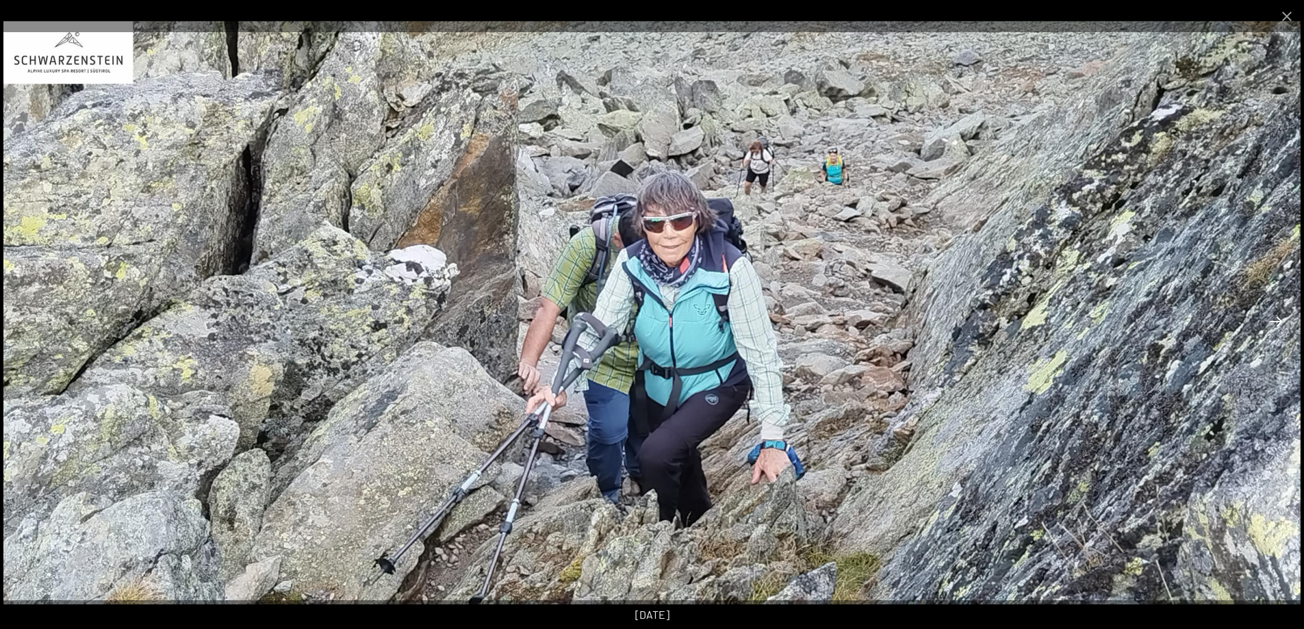
click at [1277, 320] on button "Next slide" at bounding box center [1276, 321] width 29 height 27
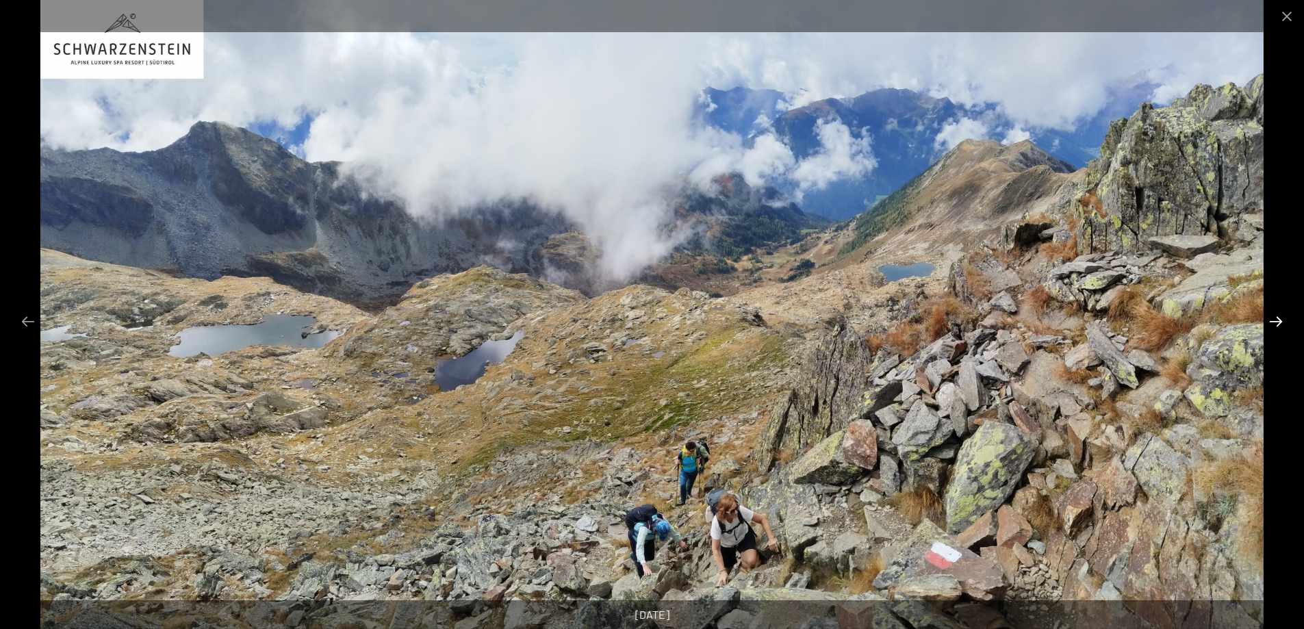
click at [1277, 320] on button "Next slide" at bounding box center [1276, 321] width 29 height 27
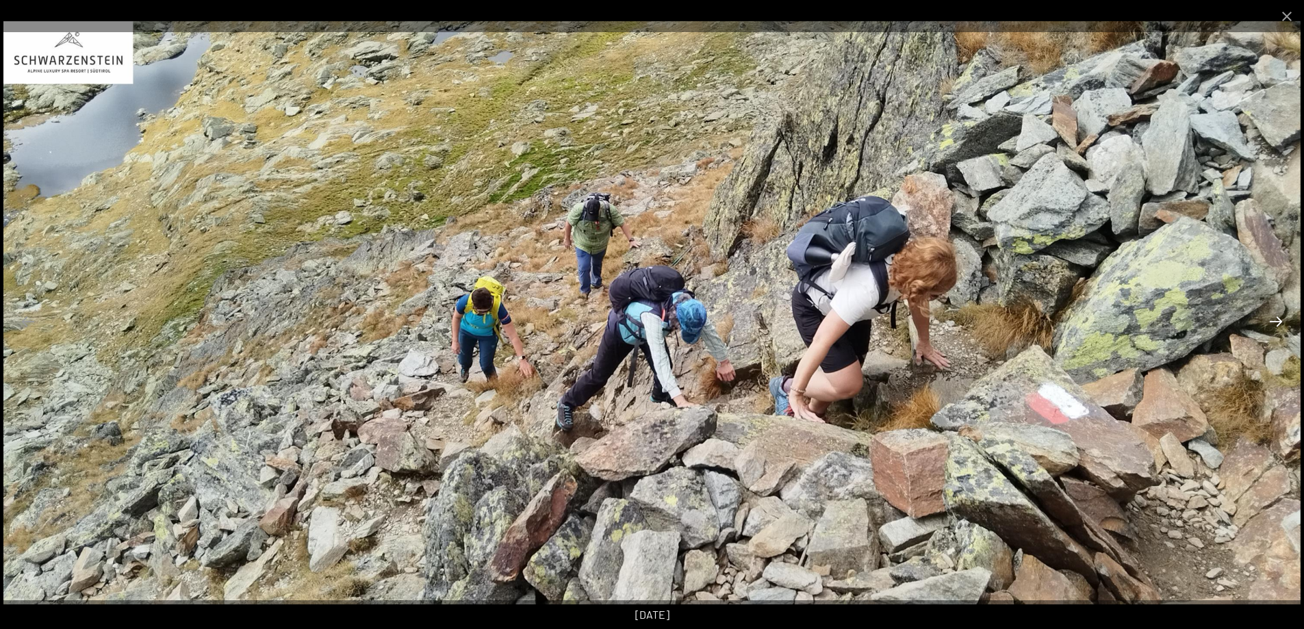
click at [1277, 320] on button "Next slide" at bounding box center [1276, 321] width 29 height 27
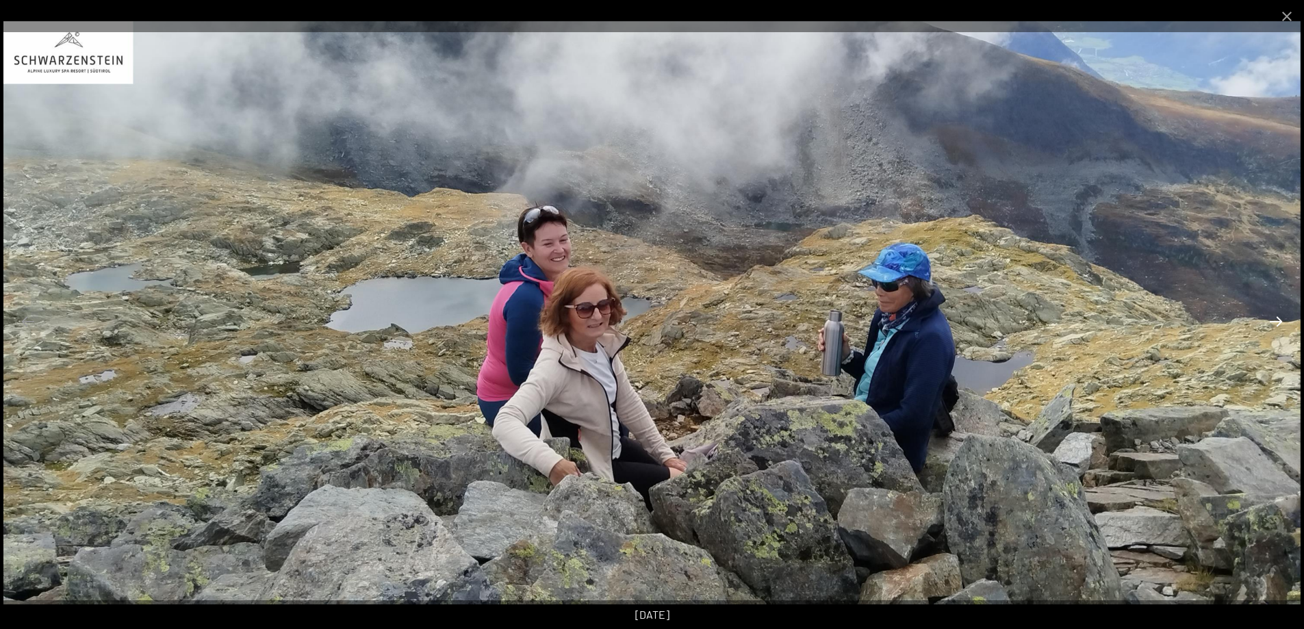
click at [1277, 320] on button "Next slide" at bounding box center [1276, 321] width 29 height 27
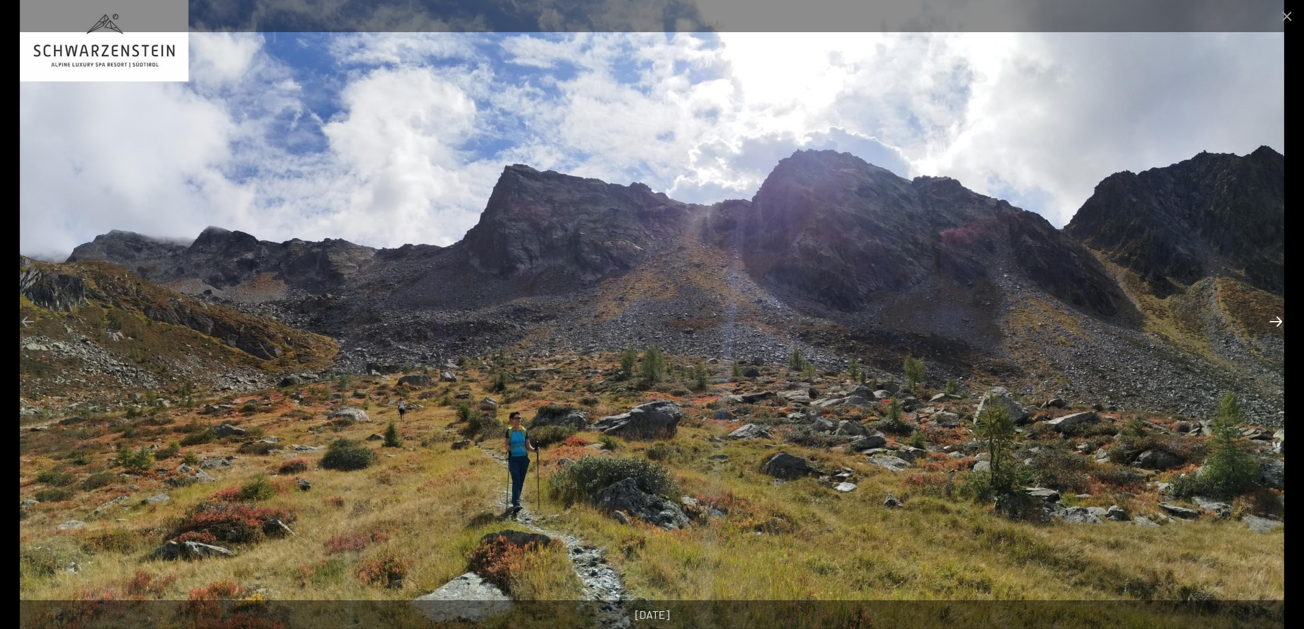
click at [1277, 320] on button "Next slide" at bounding box center [1276, 321] width 29 height 27
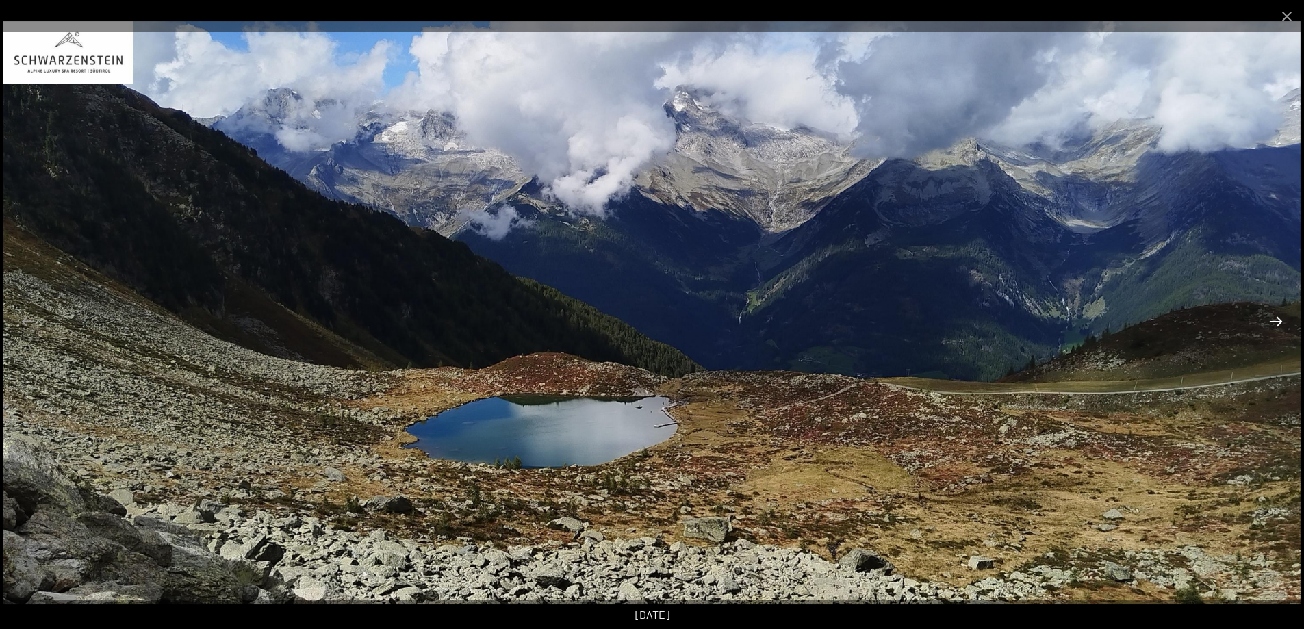
click at [1277, 320] on button "Next slide" at bounding box center [1276, 321] width 29 height 27
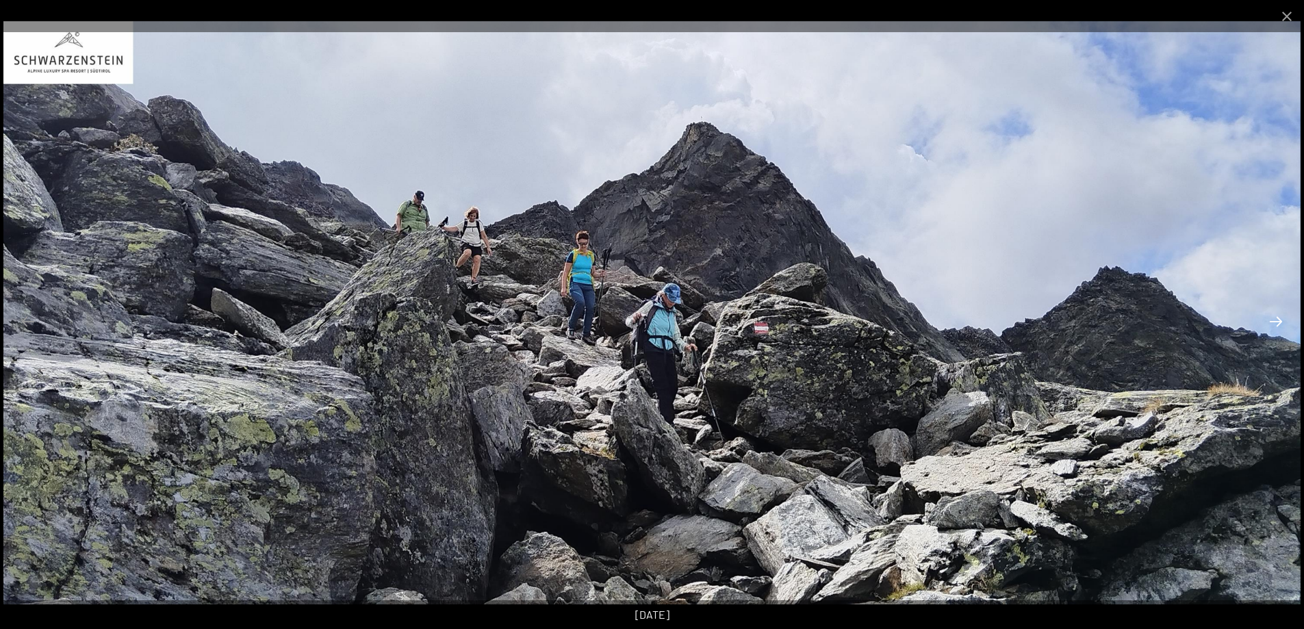
click at [1277, 320] on button "Next slide" at bounding box center [1276, 321] width 29 height 27
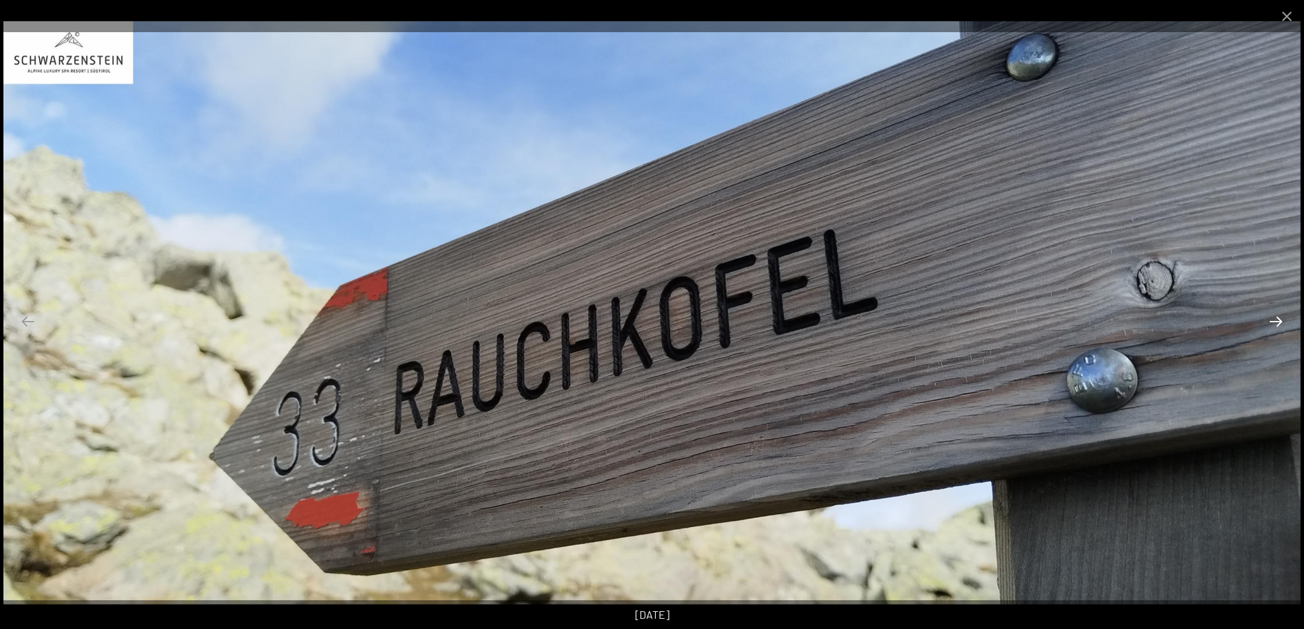
click at [1277, 320] on button "Next slide" at bounding box center [1276, 321] width 29 height 27
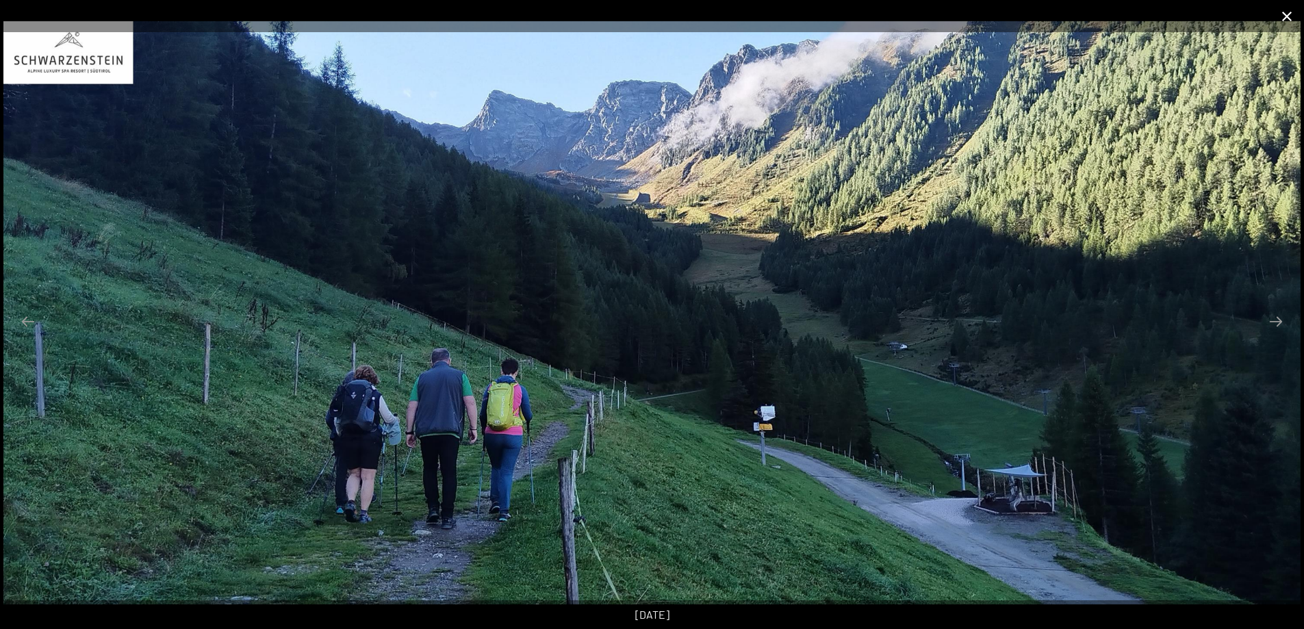
click at [1291, 20] on button "Close gallery" at bounding box center [1287, 16] width 34 height 32
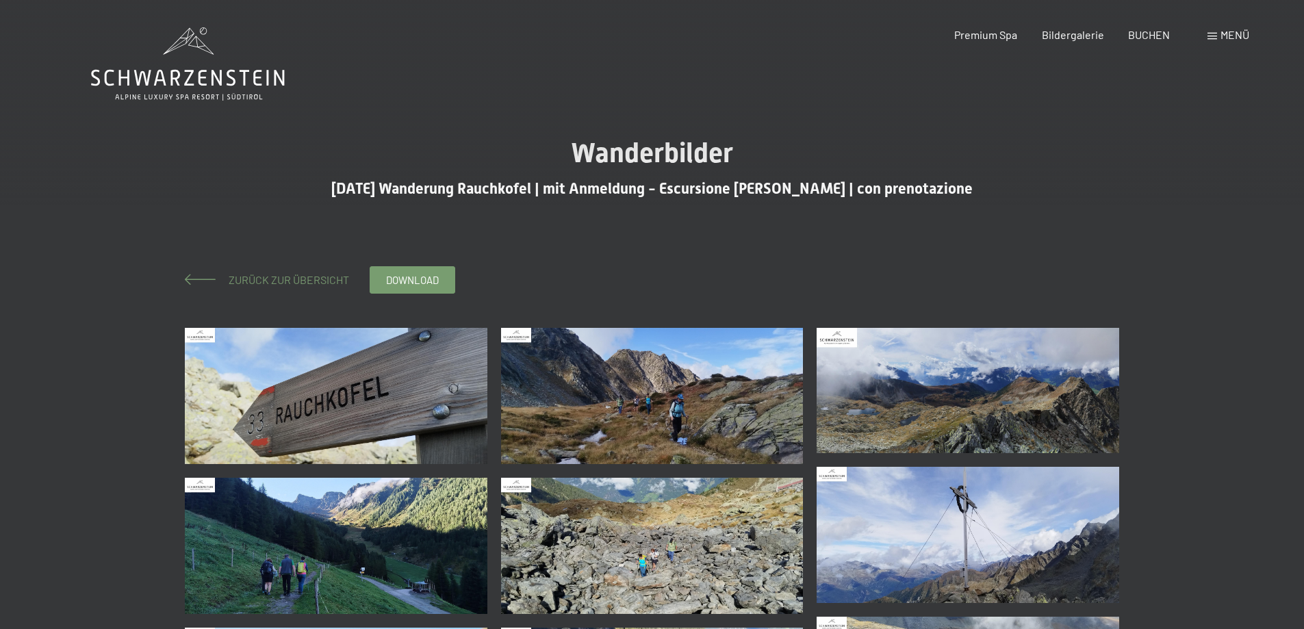
click at [278, 279] on span "Zurück zur Übersicht" at bounding box center [283, 279] width 131 height 13
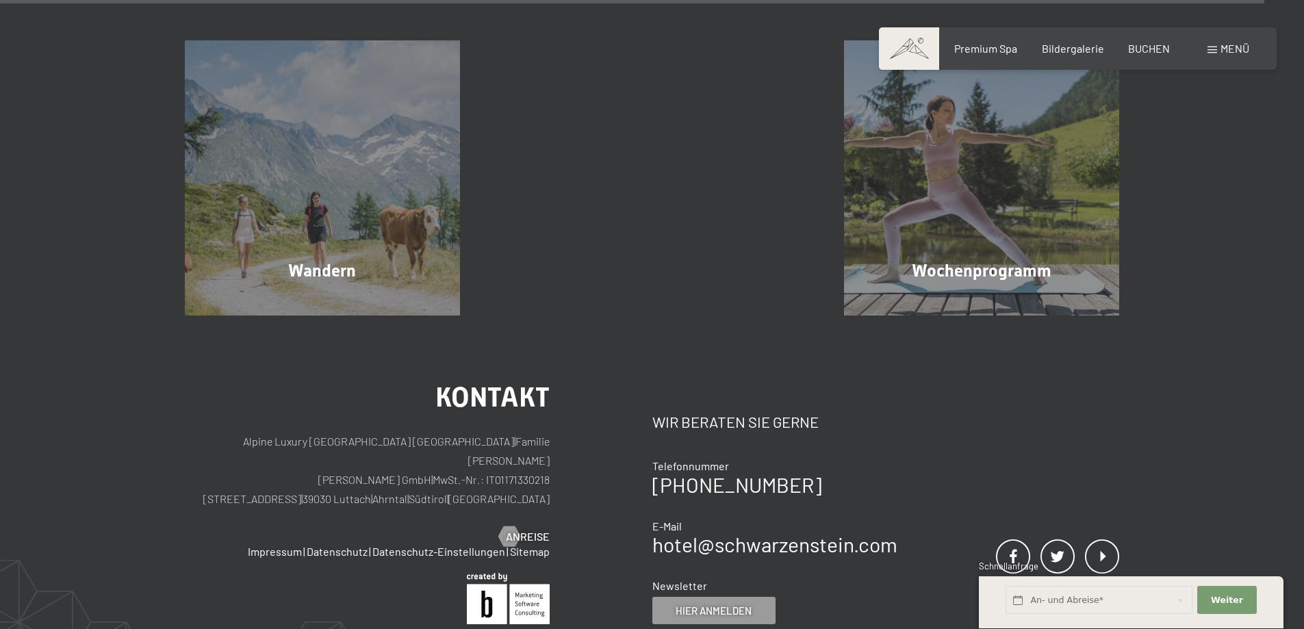
scroll to position [3812, 0]
